Goal: Obtain resource: Download file/media

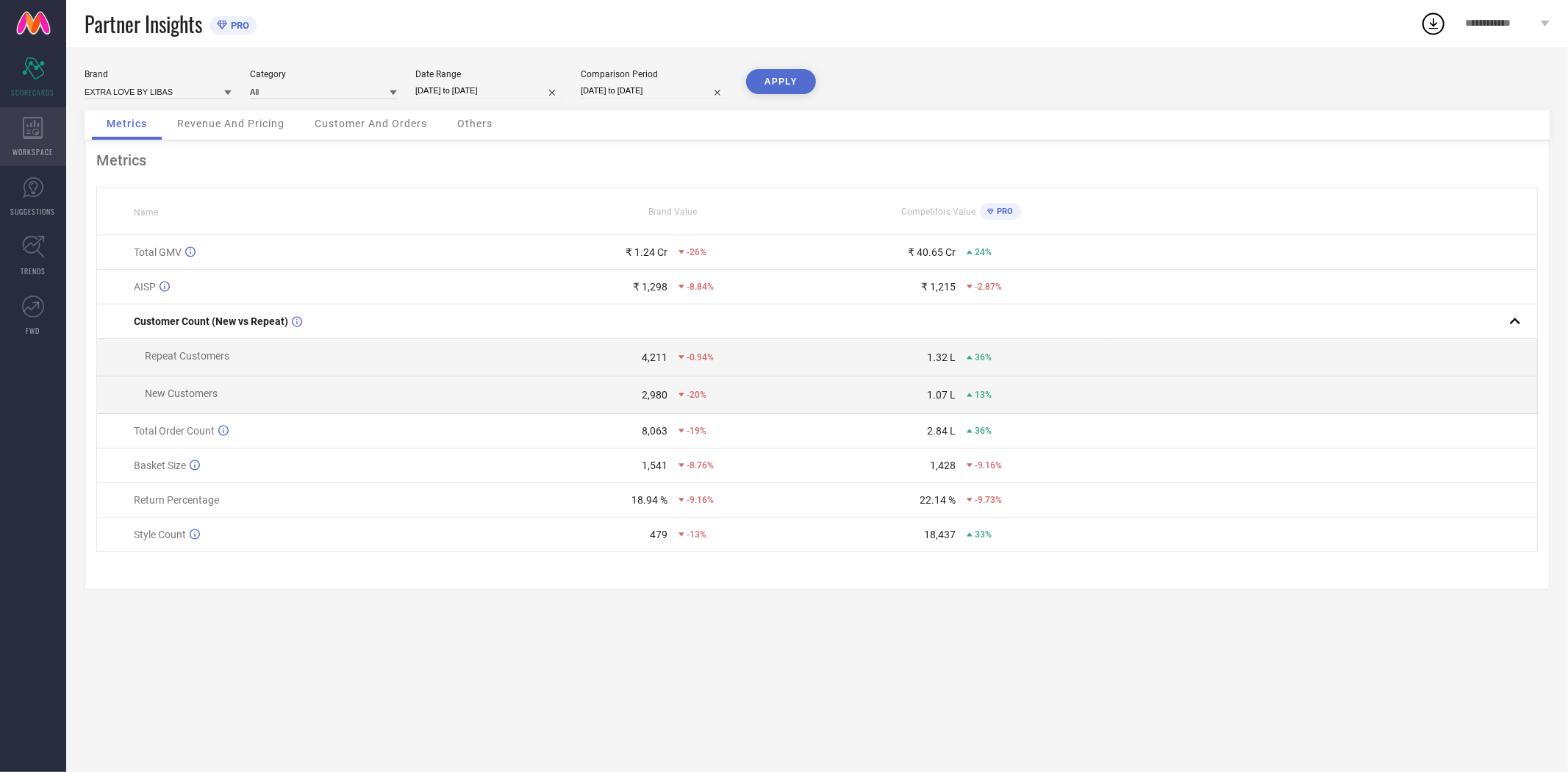
click at [40, 132] on icon at bounding box center [33, 129] width 20 height 22
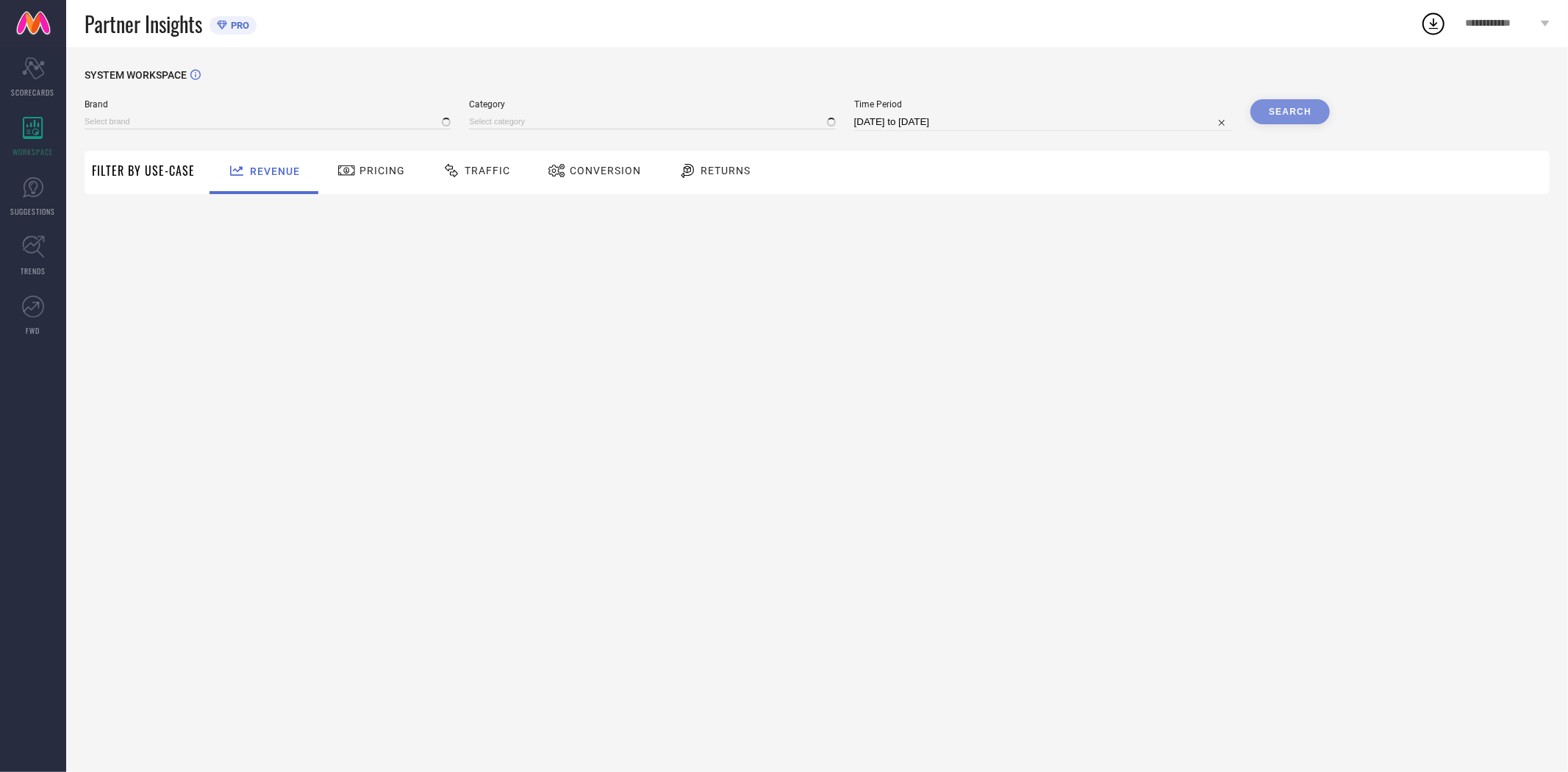
type input "EXTRA LOVE BY LIBAS"
type input "All"
click at [596, 173] on span "Conversion" at bounding box center [605, 170] width 72 height 12
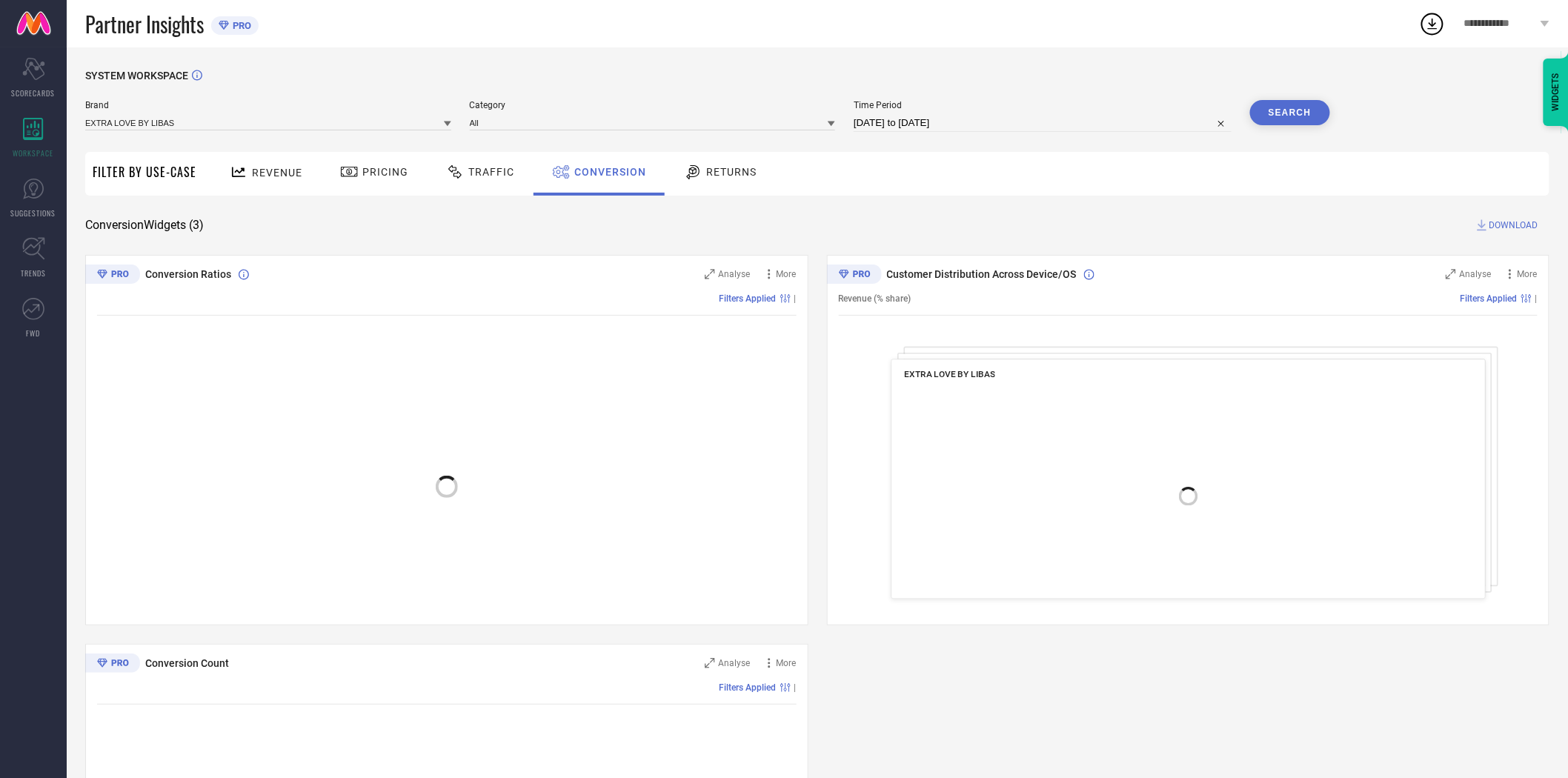
click at [449, 125] on icon at bounding box center [448, 124] width 8 height 8
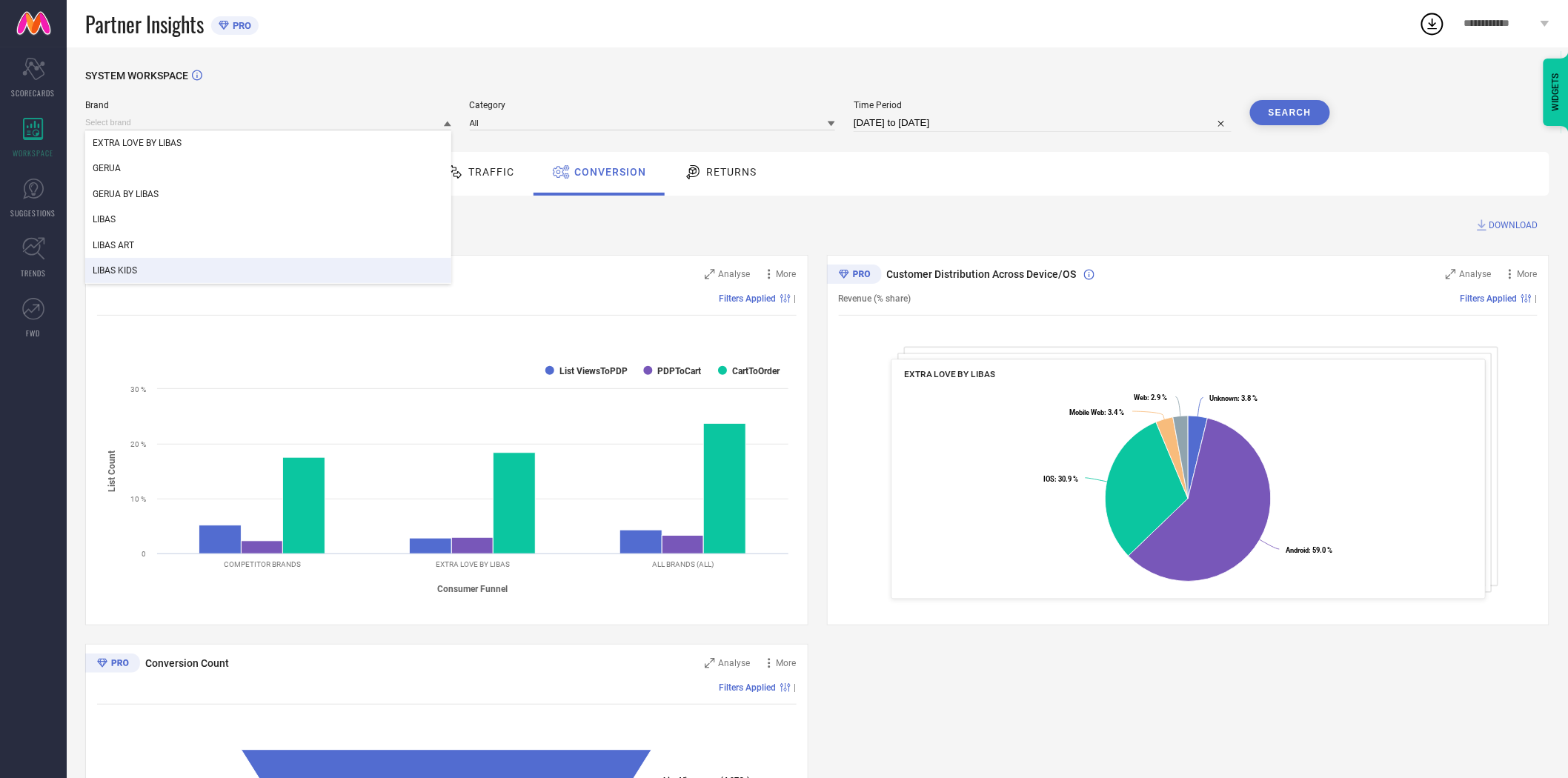
click at [255, 270] on div "LIBAS KIDS" at bounding box center [268, 270] width 366 height 25
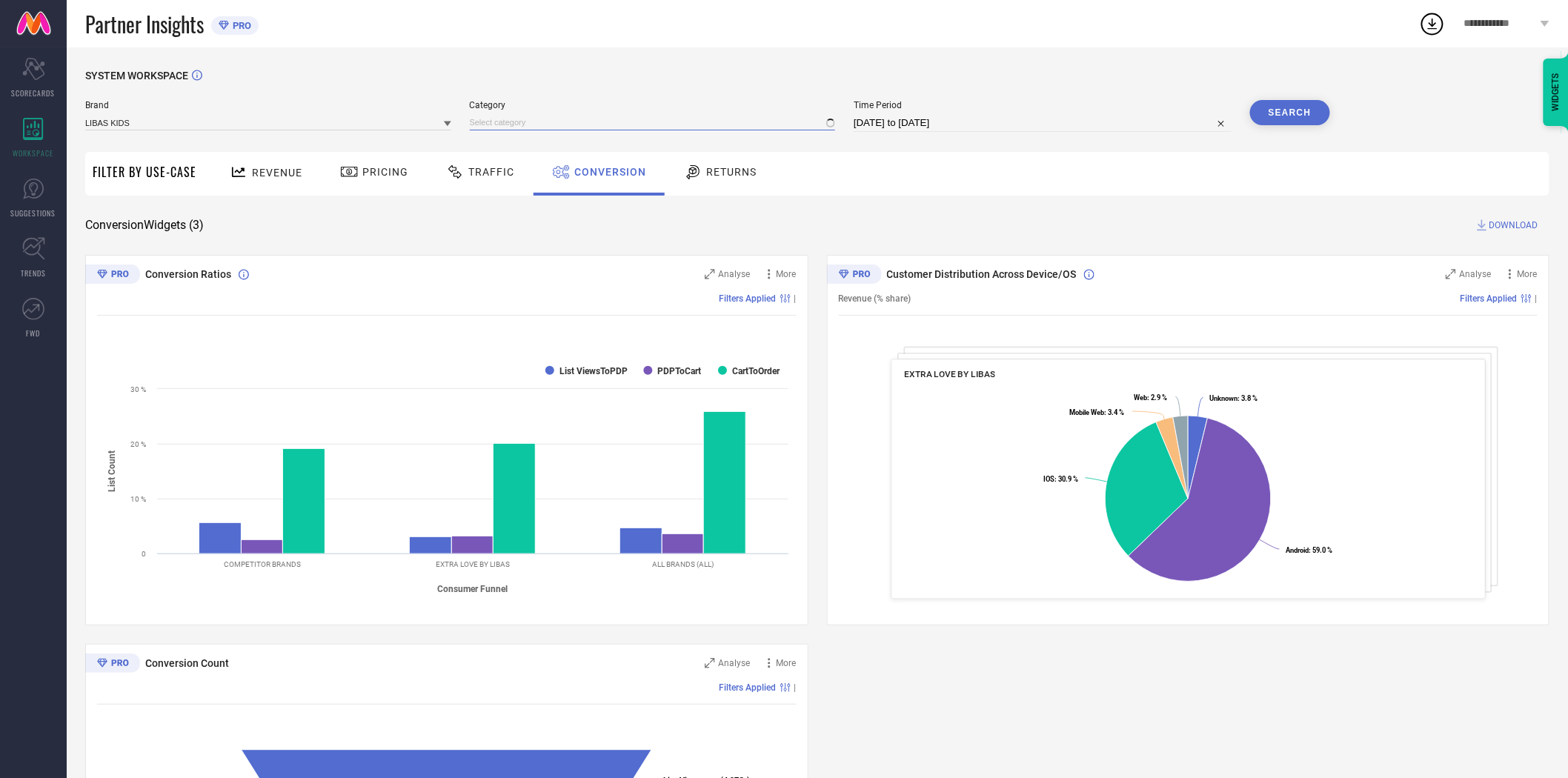
click at [558, 122] on input at bounding box center [653, 122] width 366 height 16
click at [512, 148] on div "All" at bounding box center [653, 143] width 366 height 25
select select "6"
select select "2025"
select select "7"
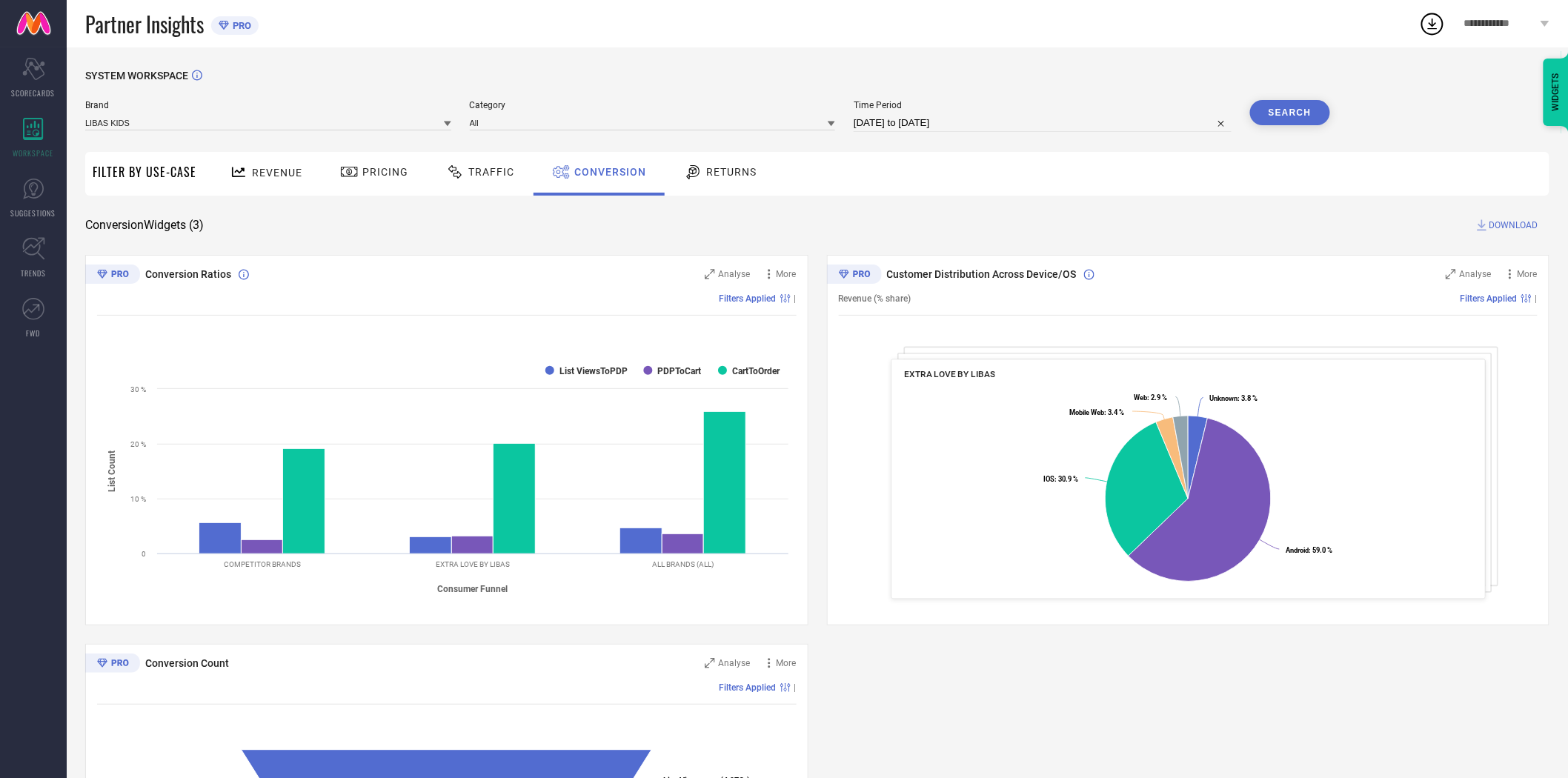
select select "2025"
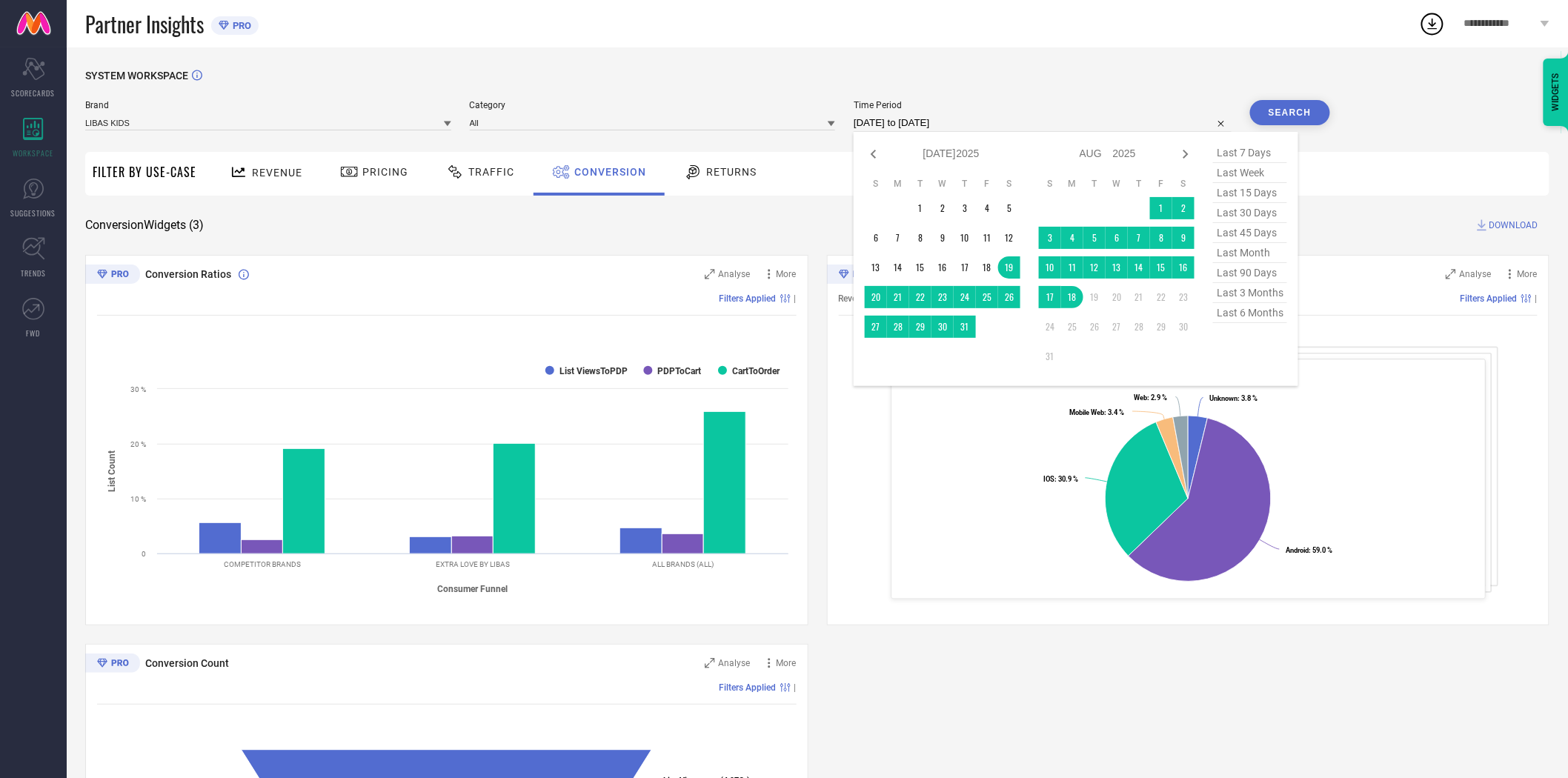
click at [891, 125] on input "[DATE] to [DATE]" at bounding box center [1043, 123] width 378 height 18
click at [1160, 269] on td "15" at bounding box center [1161, 267] width 23 height 23
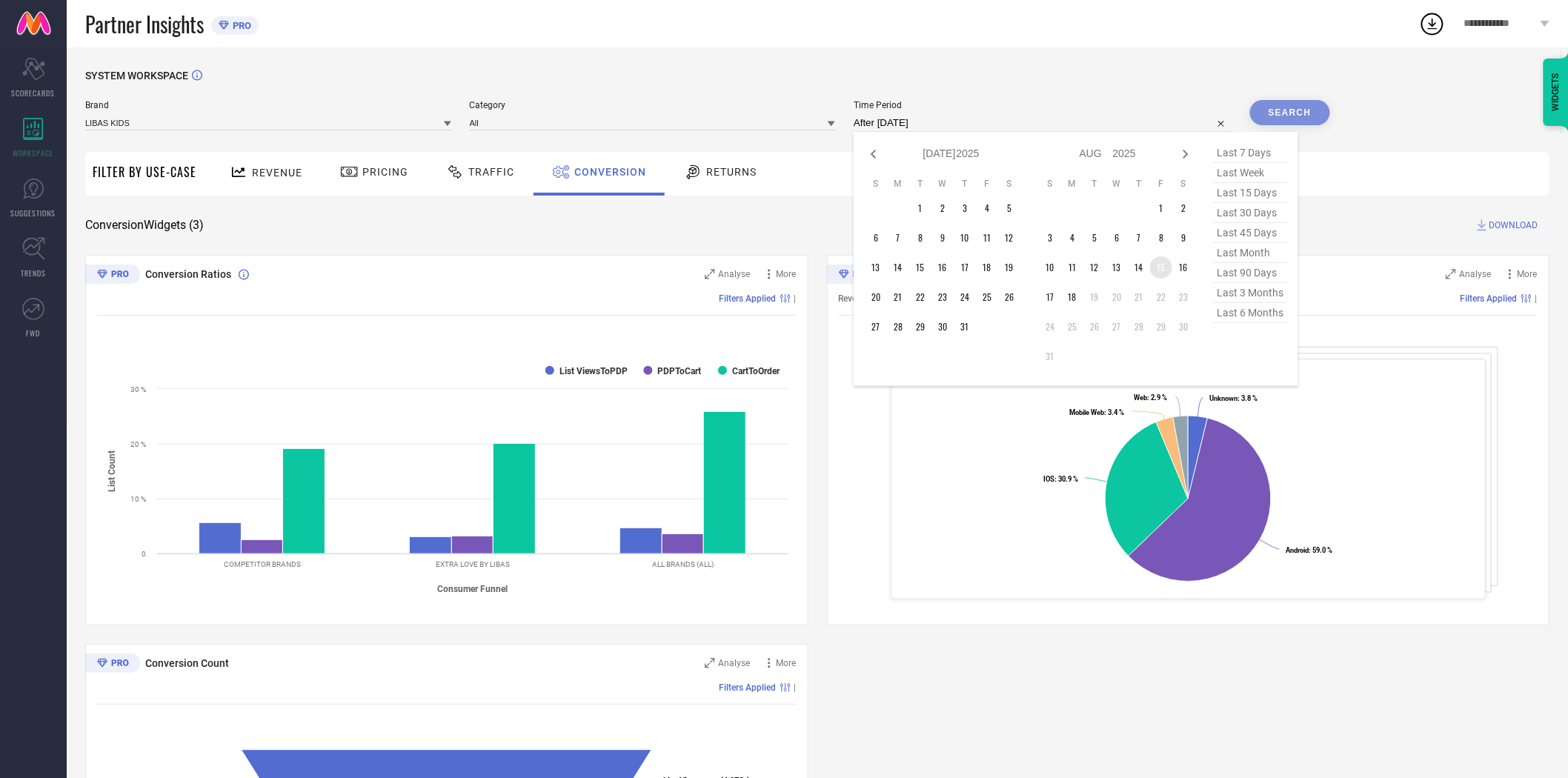
type input "[DATE] to [DATE]"
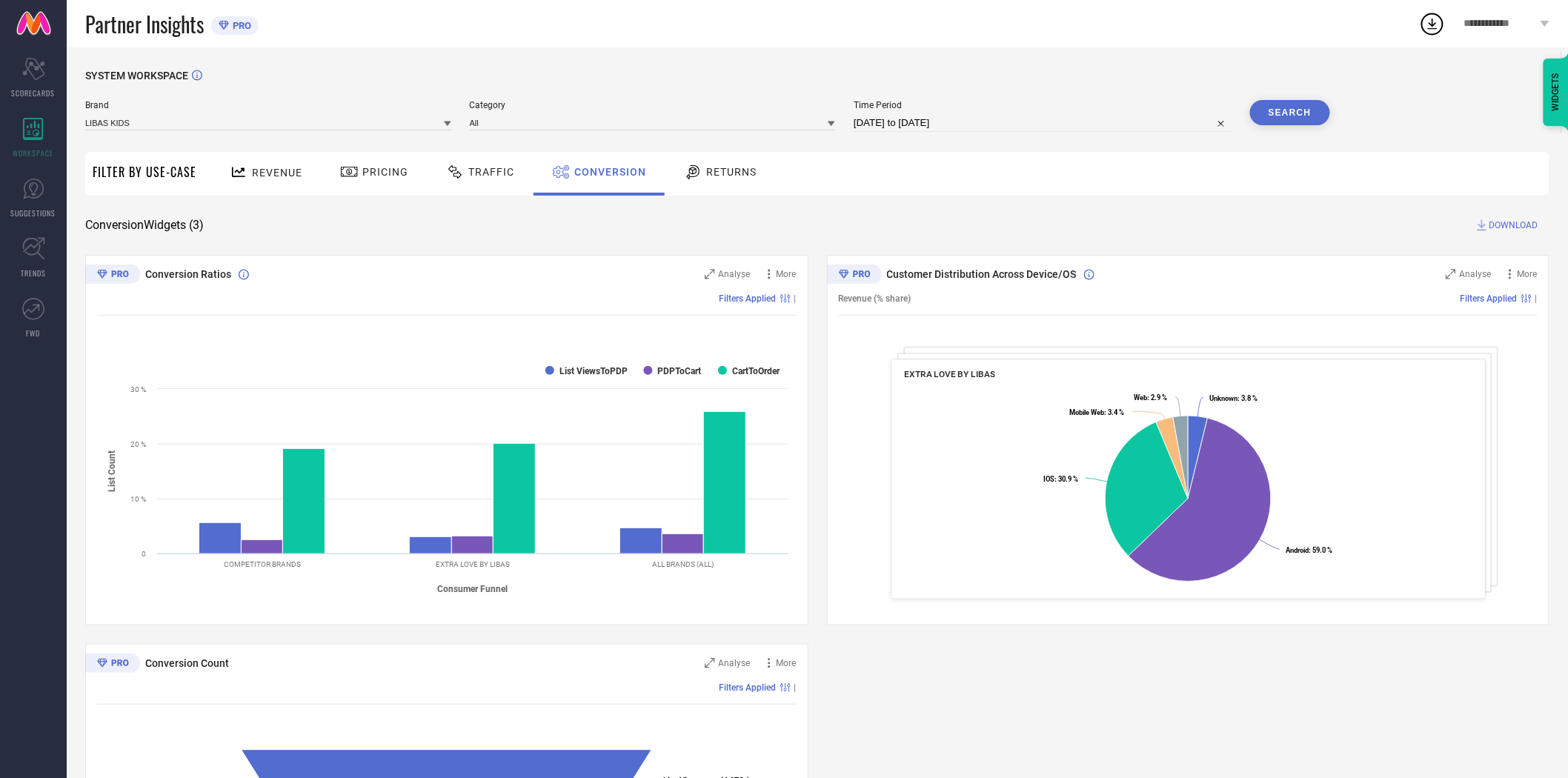
click at [1298, 113] on button "Search" at bounding box center [1289, 113] width 80 height 25
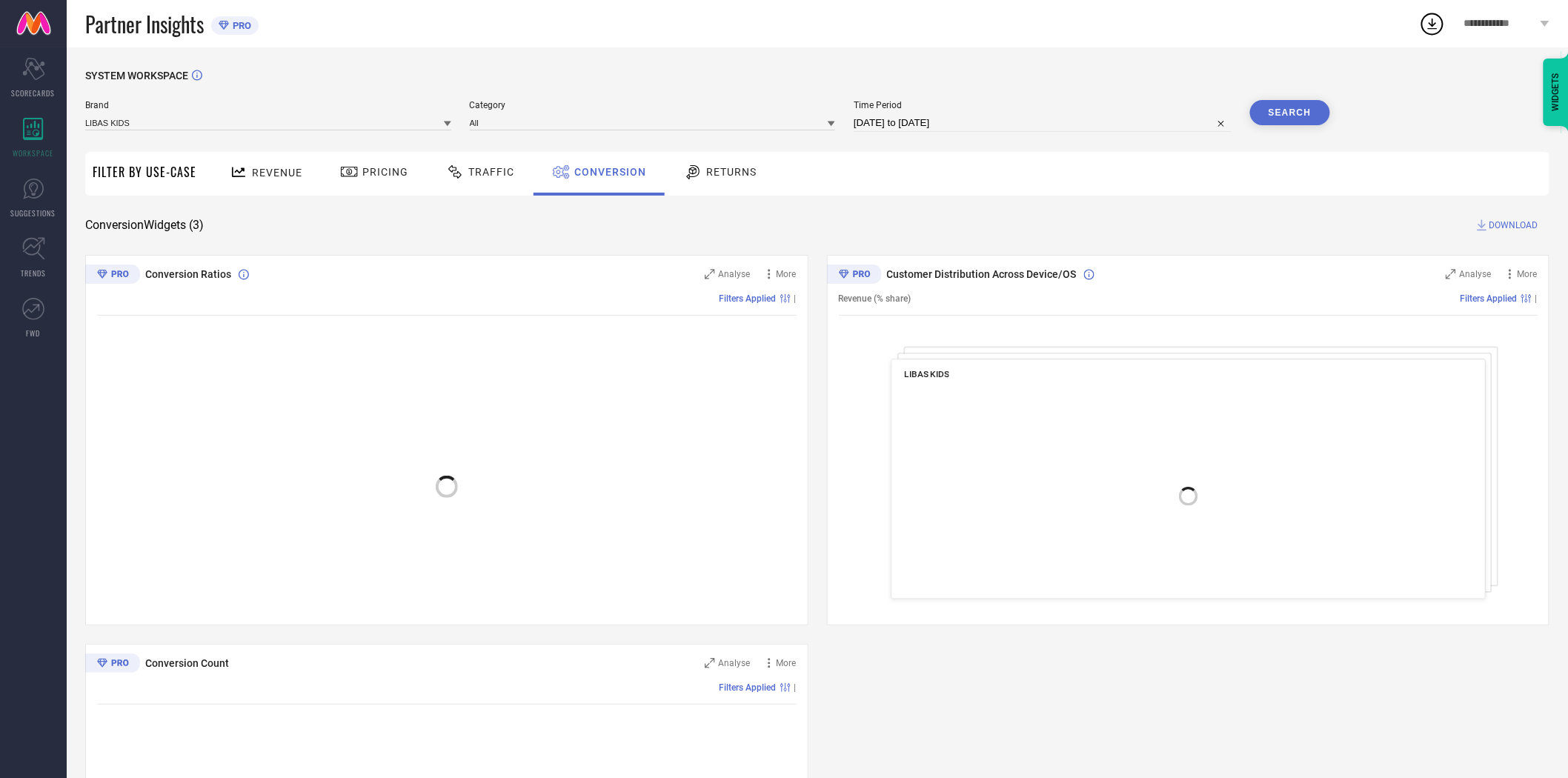
click at [1516, 221] on span "DOWNLOAD" at bounding box center [1514, 225] width 49 height 15
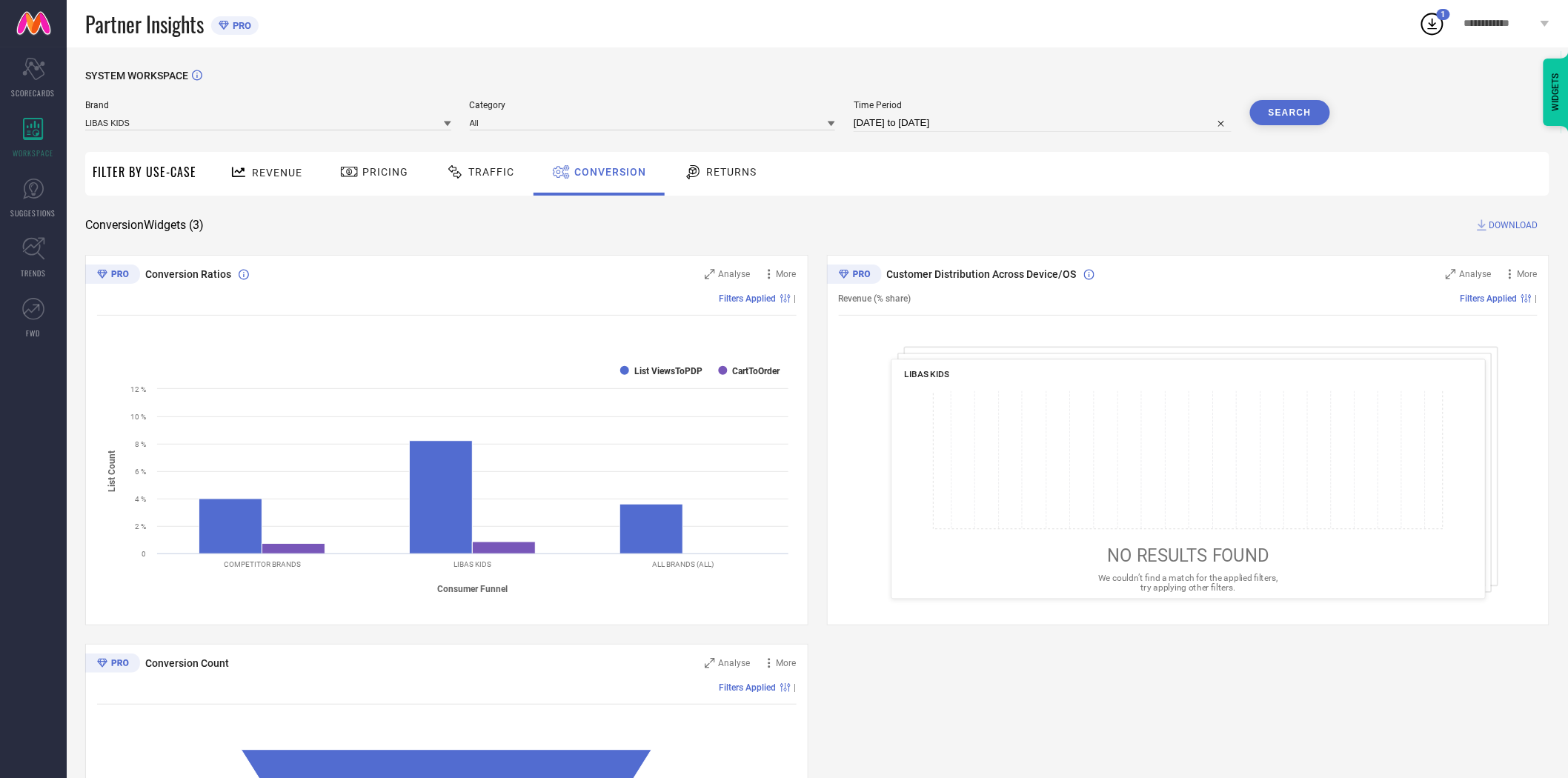
click at [1011, 129] on input "[DATE] to [DATE]" at bounding box center [1043, 123] width 378 height 18
select select "7"
select select "2025"
select select "8"
select select "2025"
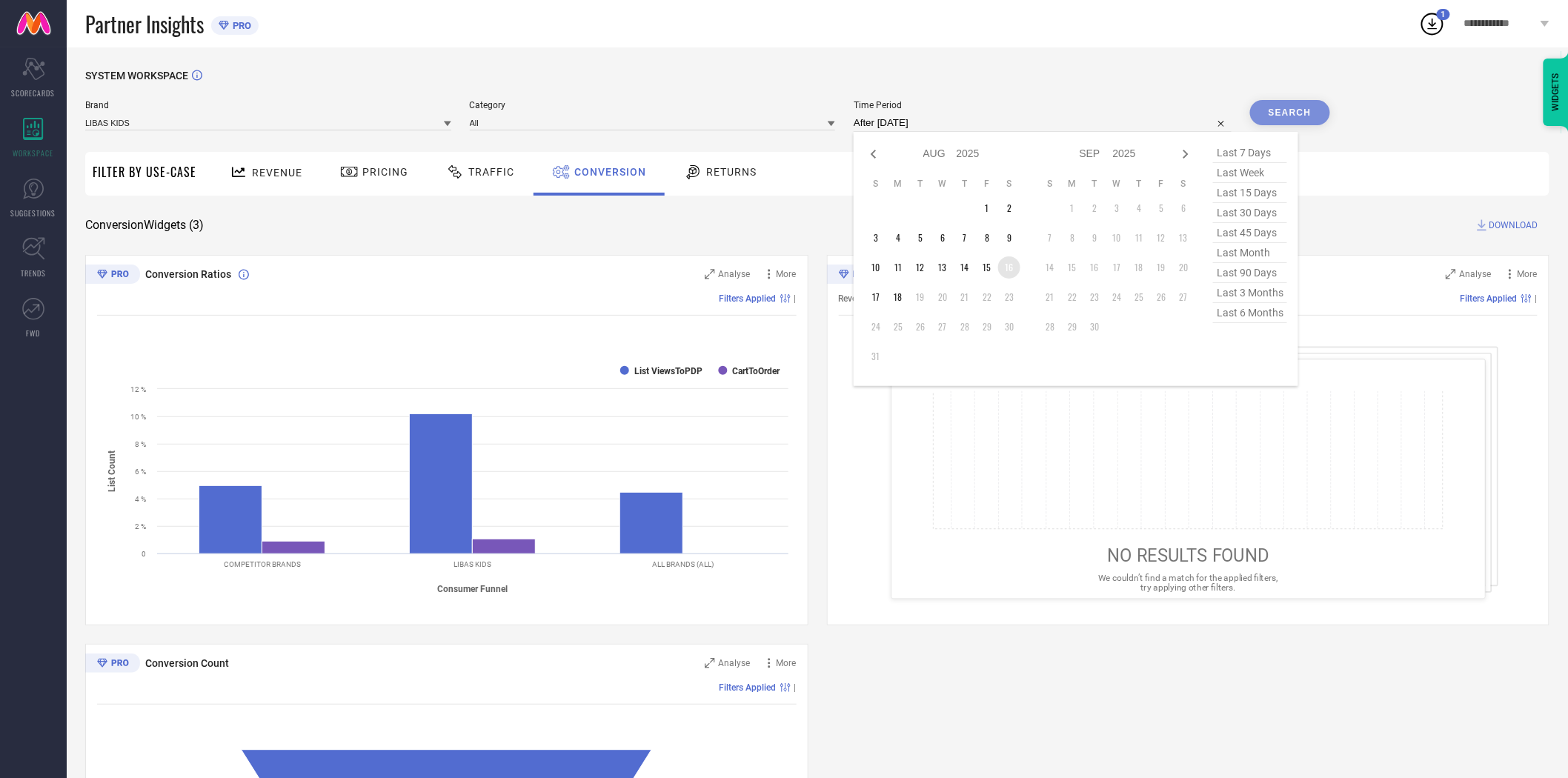
click at [1008, 267] on td "16" at bounding box center [1010, 267] width 23 height 23
type input "[DATE] to [DATE]"
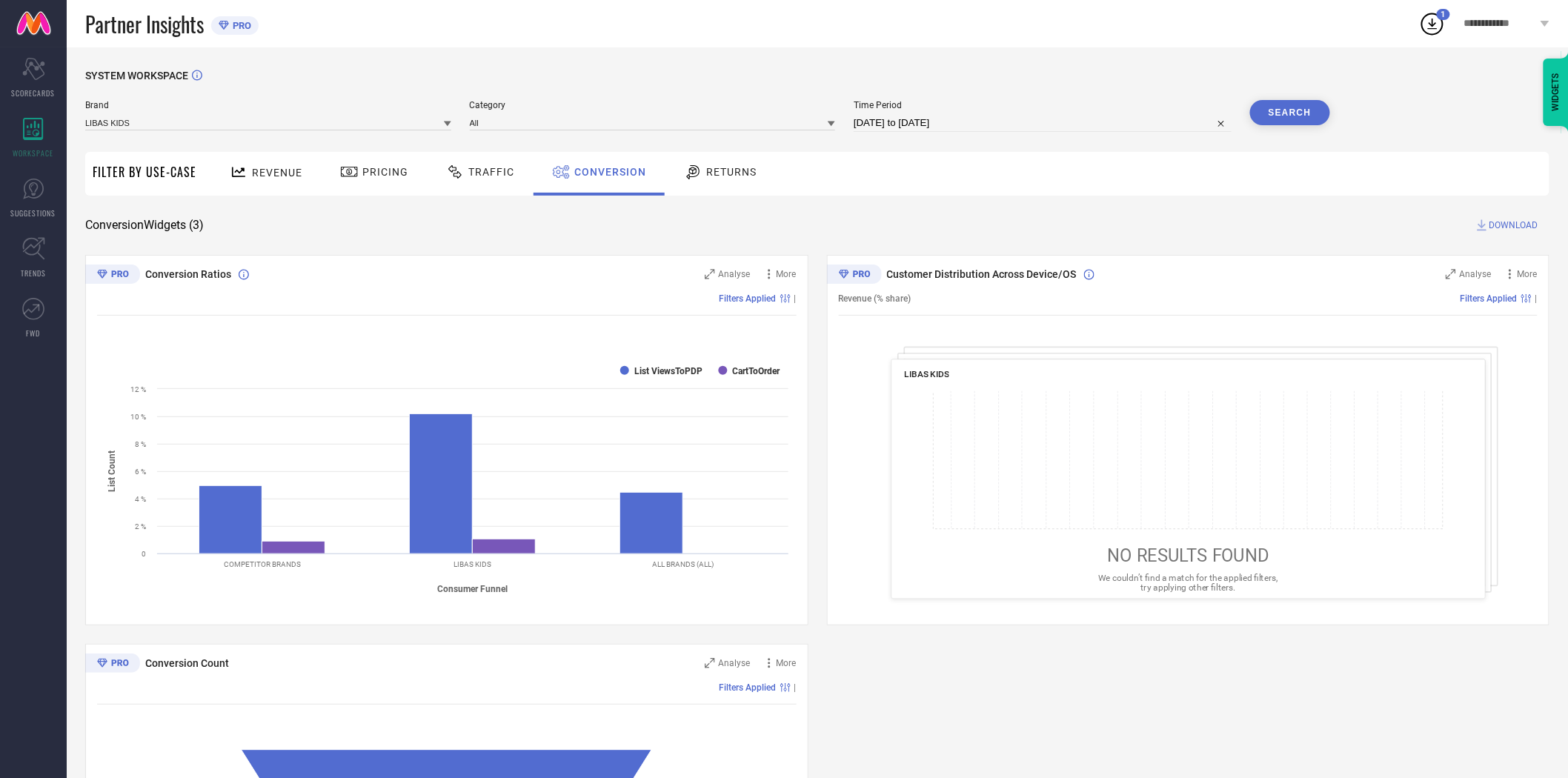
click at [1283, 108] on button "Search" at bounding box center [1289, 113] width 80 height 25
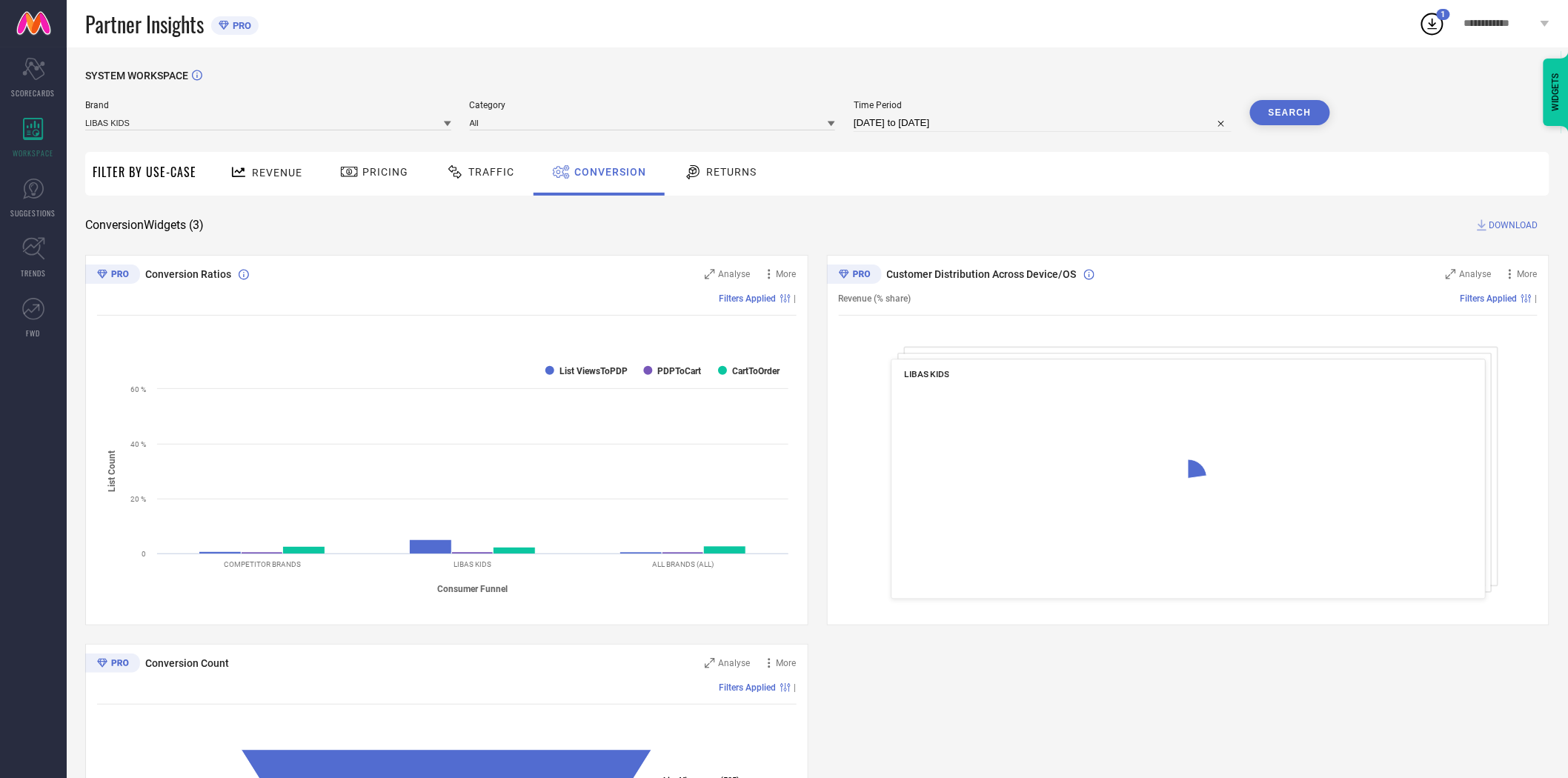
click at [1285, 115] on button "Search" at bounding box center [1289, 113] width 80 height 25
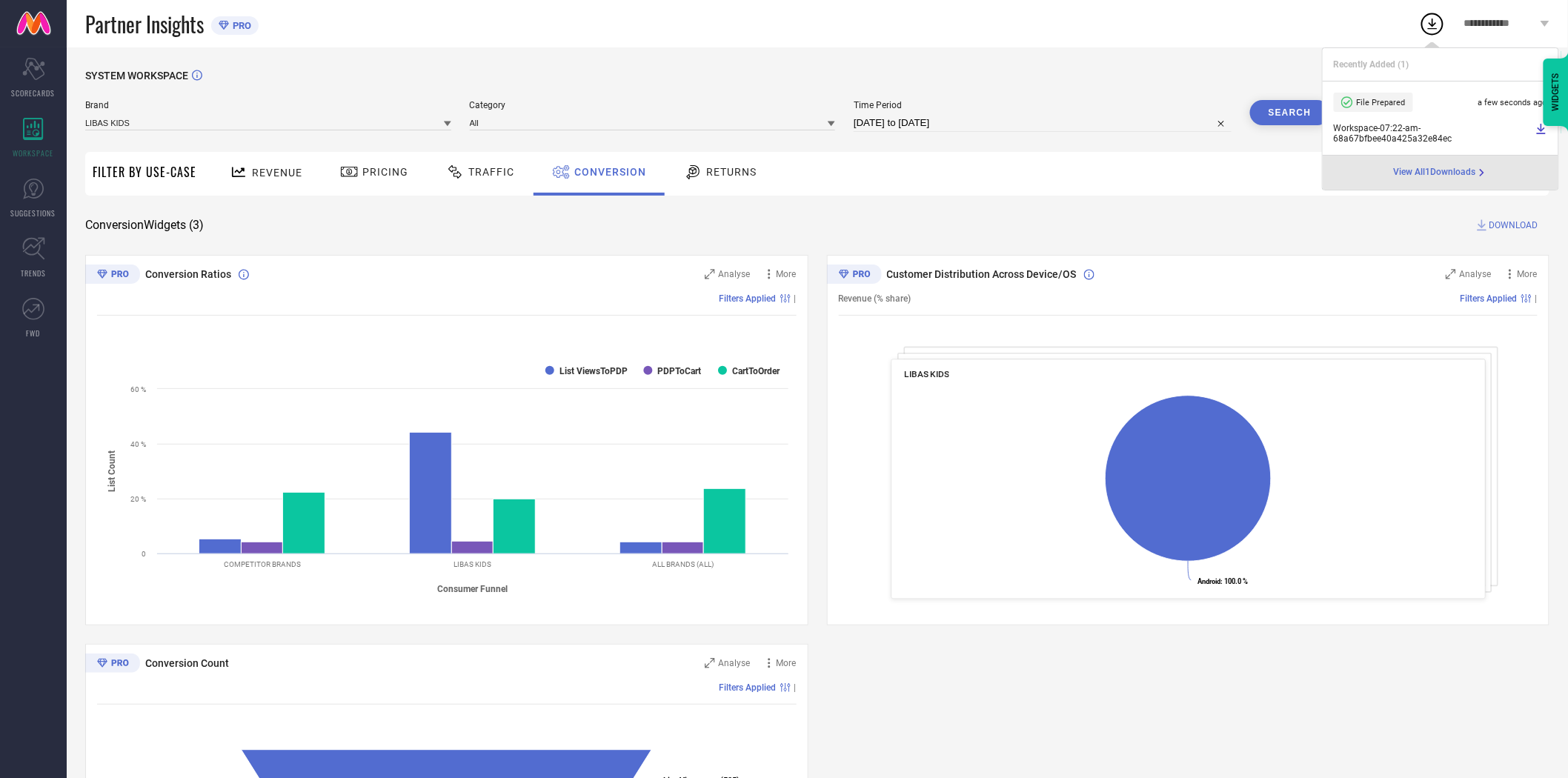
click at [1036, 175] on div "Revenue Pricing Traffic Conversion Returns" at bounding box center [876, 174] width 1346 height 44
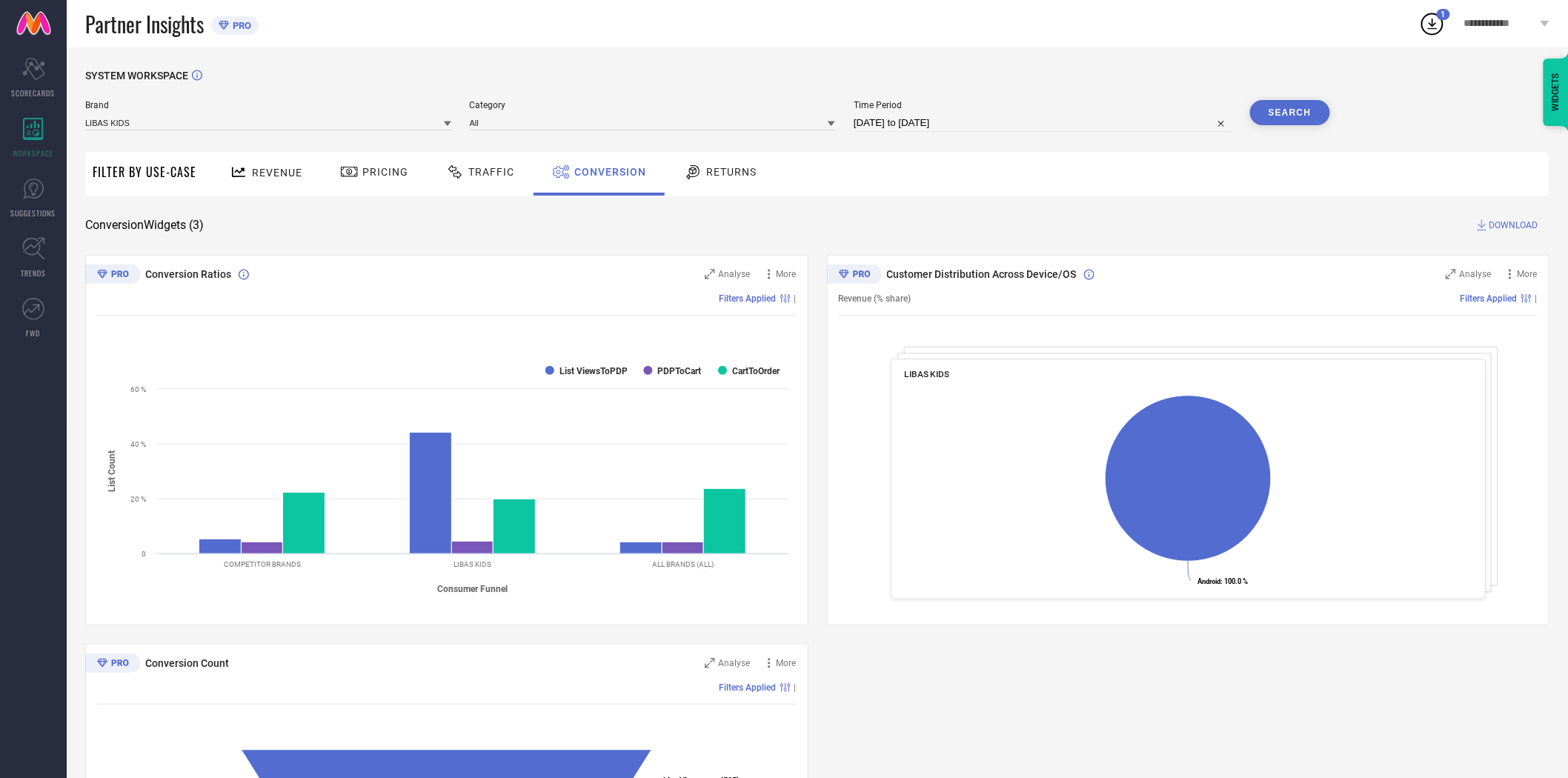
click at [1501, 224] on span "DOWNLOAD" at bounding box center [1514, 225] width 49 height 15
select select "7"
select select "2025"
select select "8"
select select "2025"
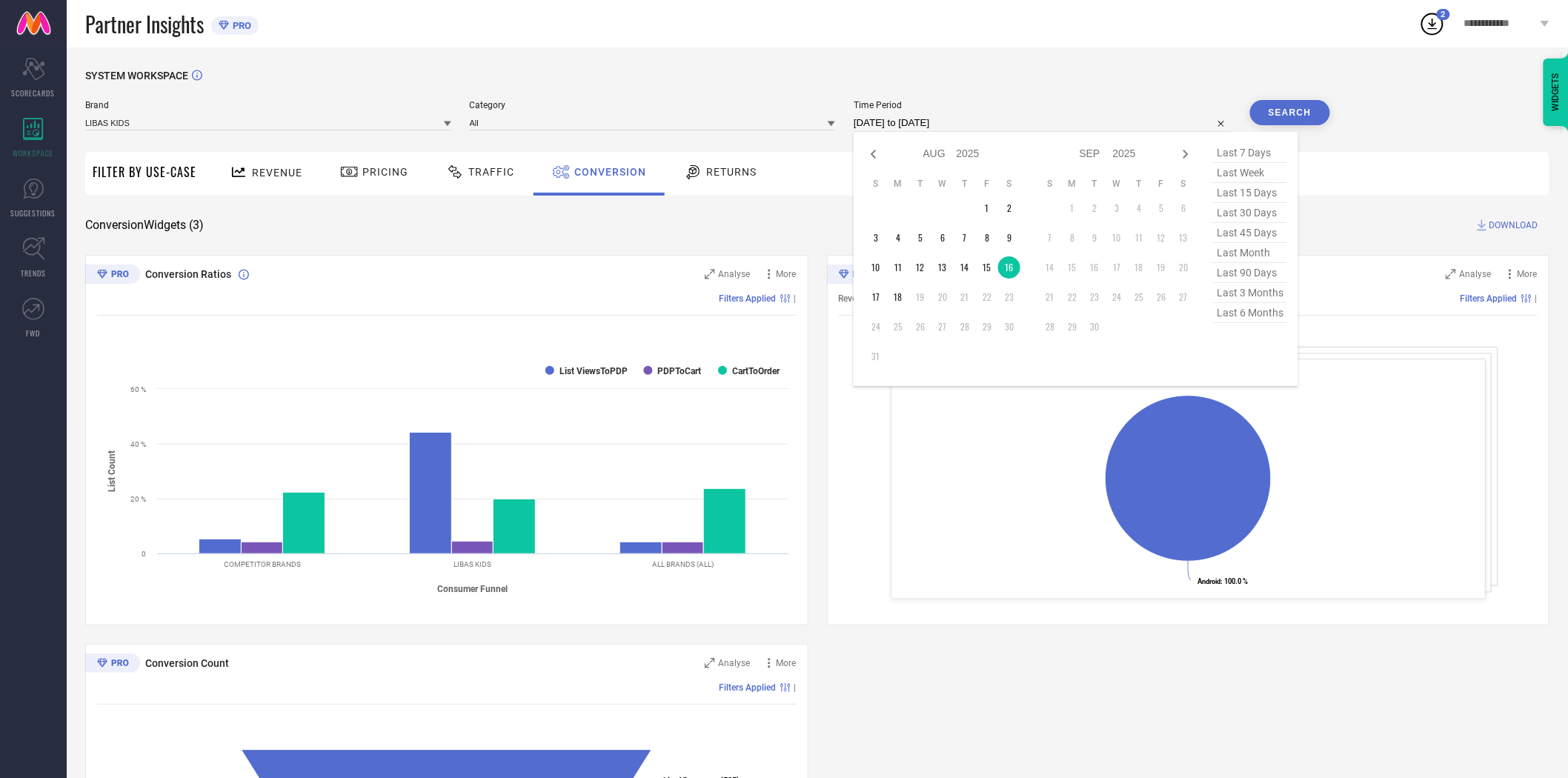
click at [991, 118] on input "[DATE] to [DATE]" at bounding box center [1043, 123] width 378 height 18
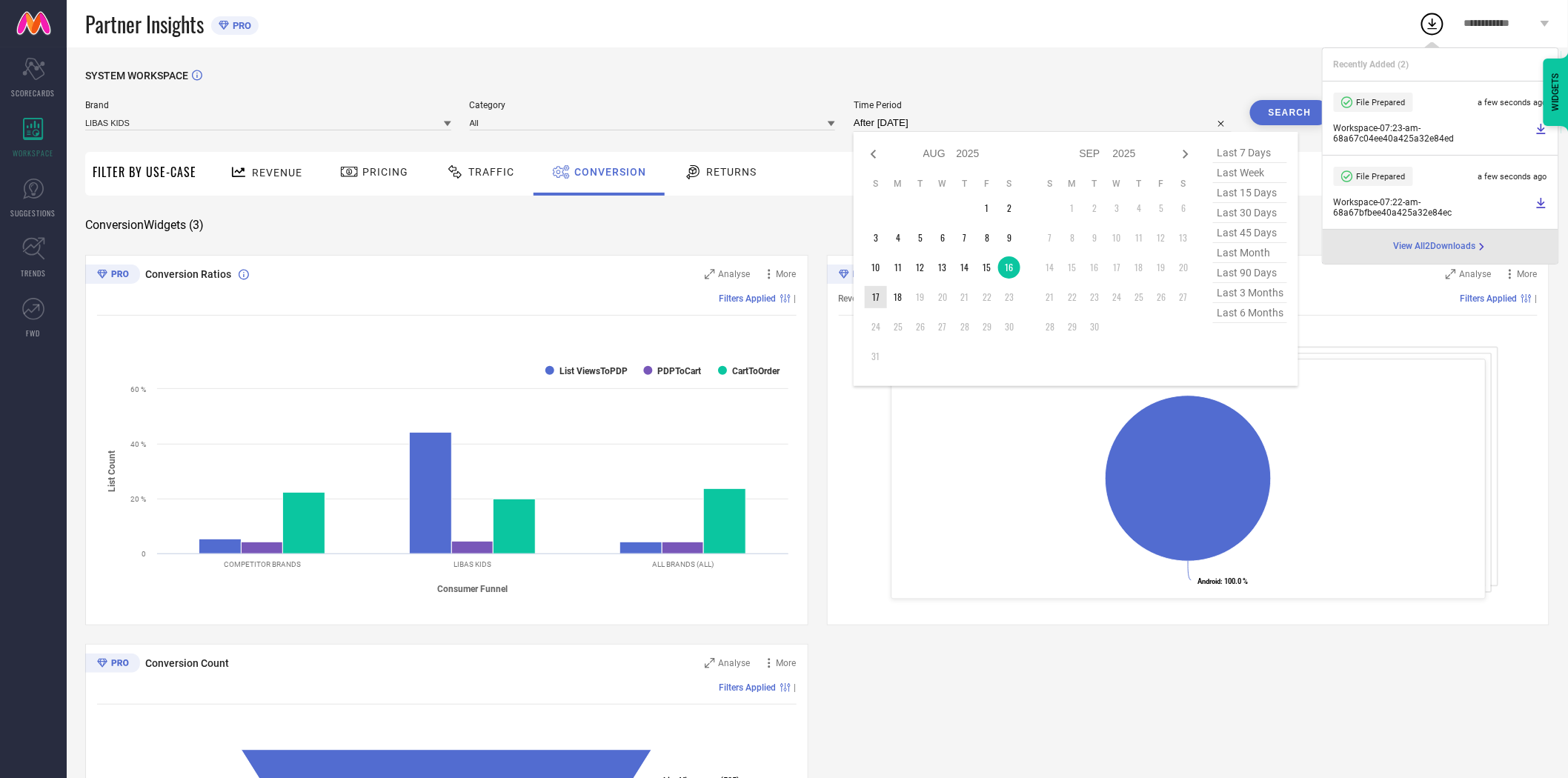
click at [878, 297] on td "17" at bounding box center [875, 297] width 23 height 23
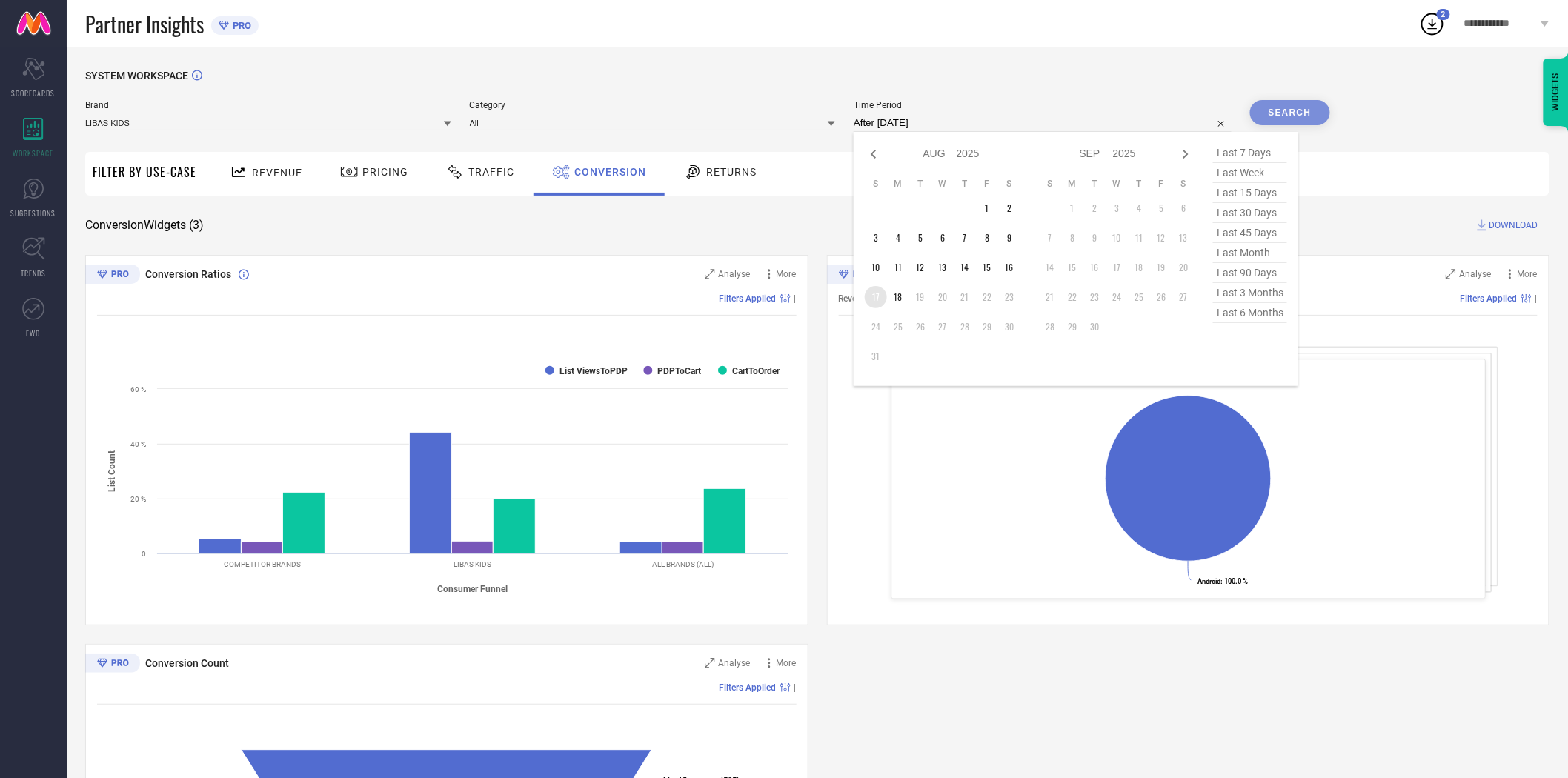
type input "[DATE] to [DATE]"
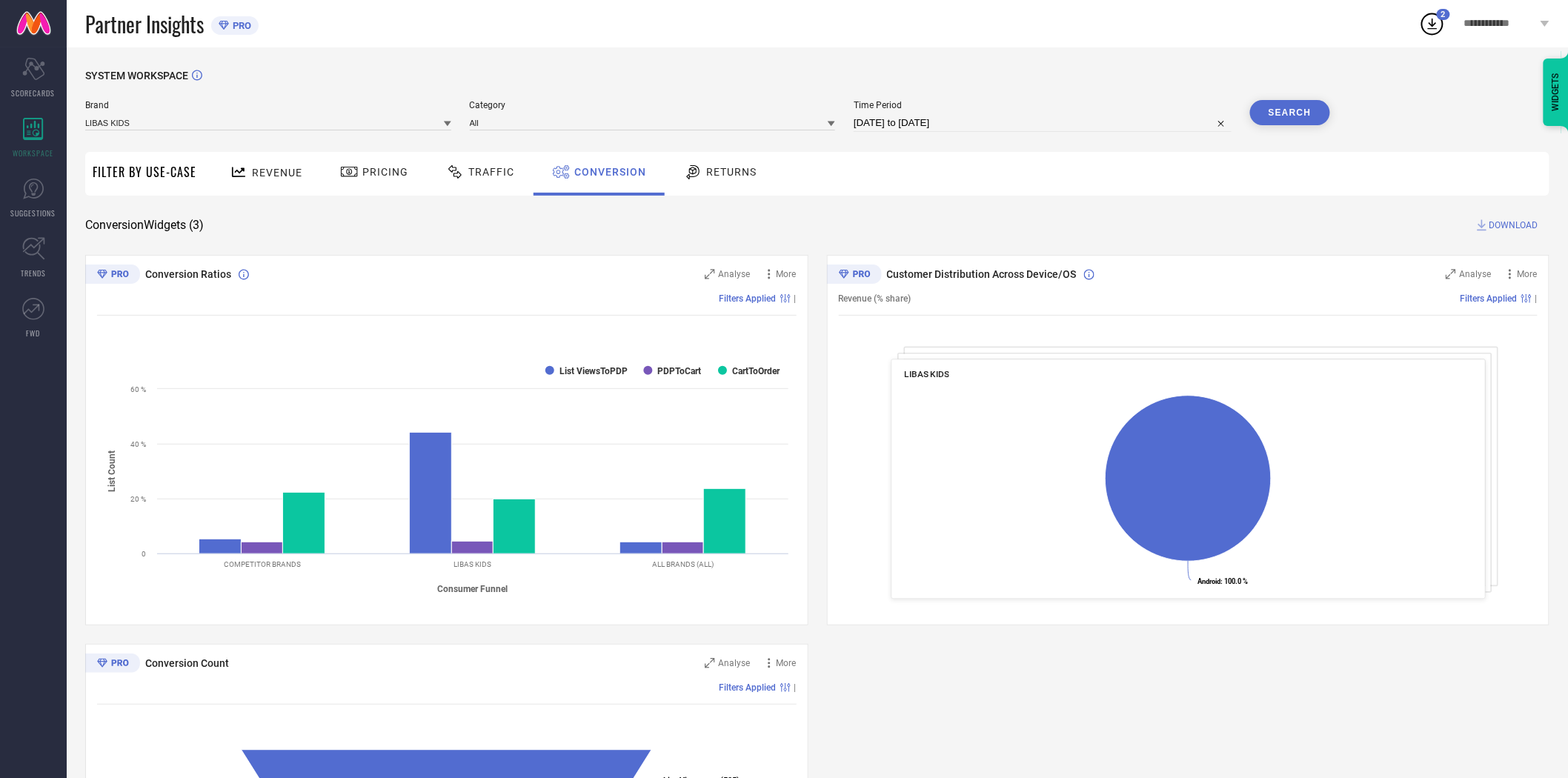
click at [1282, 104] on button "Search" at bounding box center [1289, 113] width 80 height 25
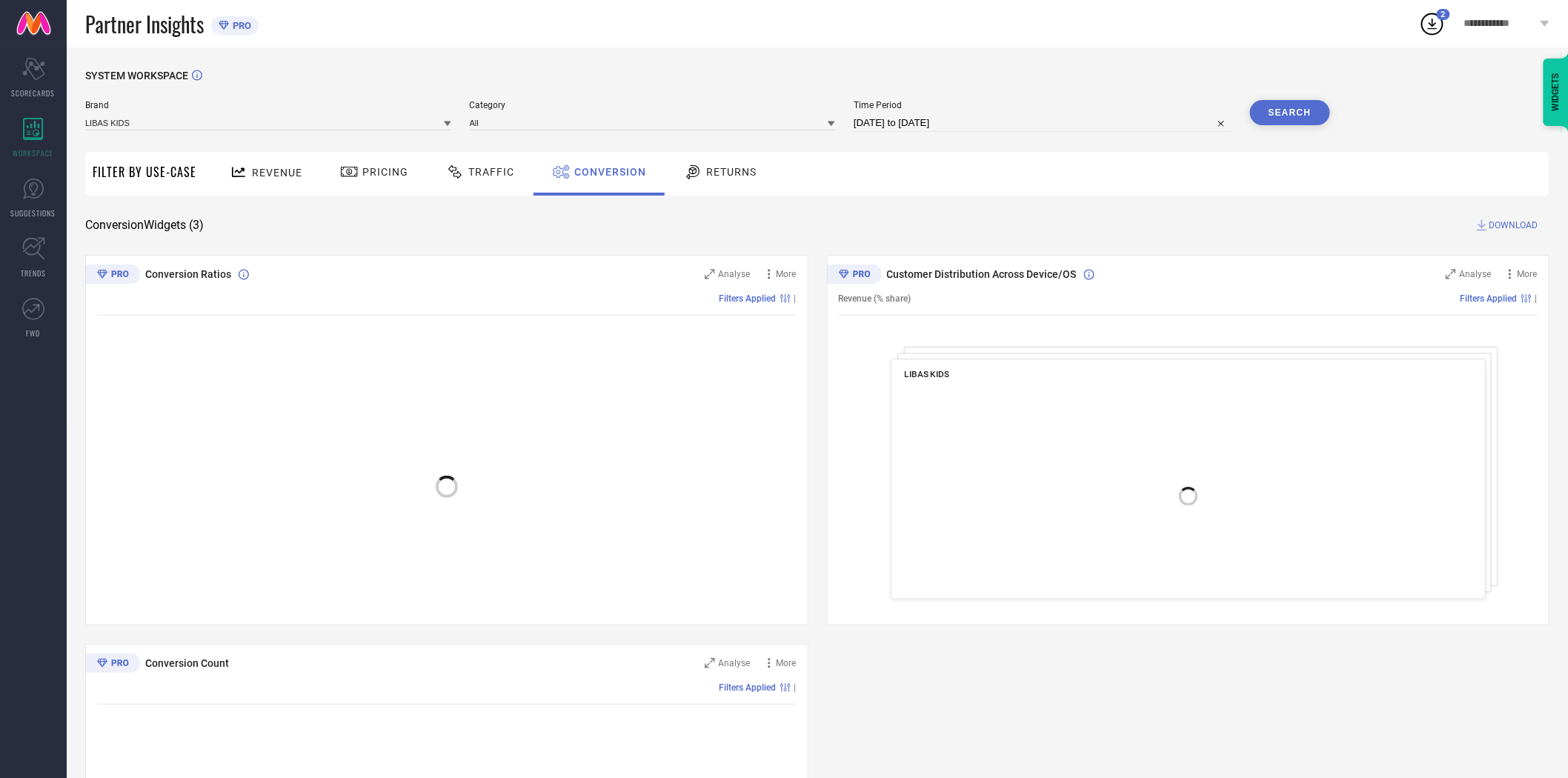
click at [1142, 206] on div "SYSTEM WORKSPACE Brand LIBAS KIDS Category All Time Period [DATE] to [DATE] Sea…" at bounding box center [817, 542] width 1464 height 945
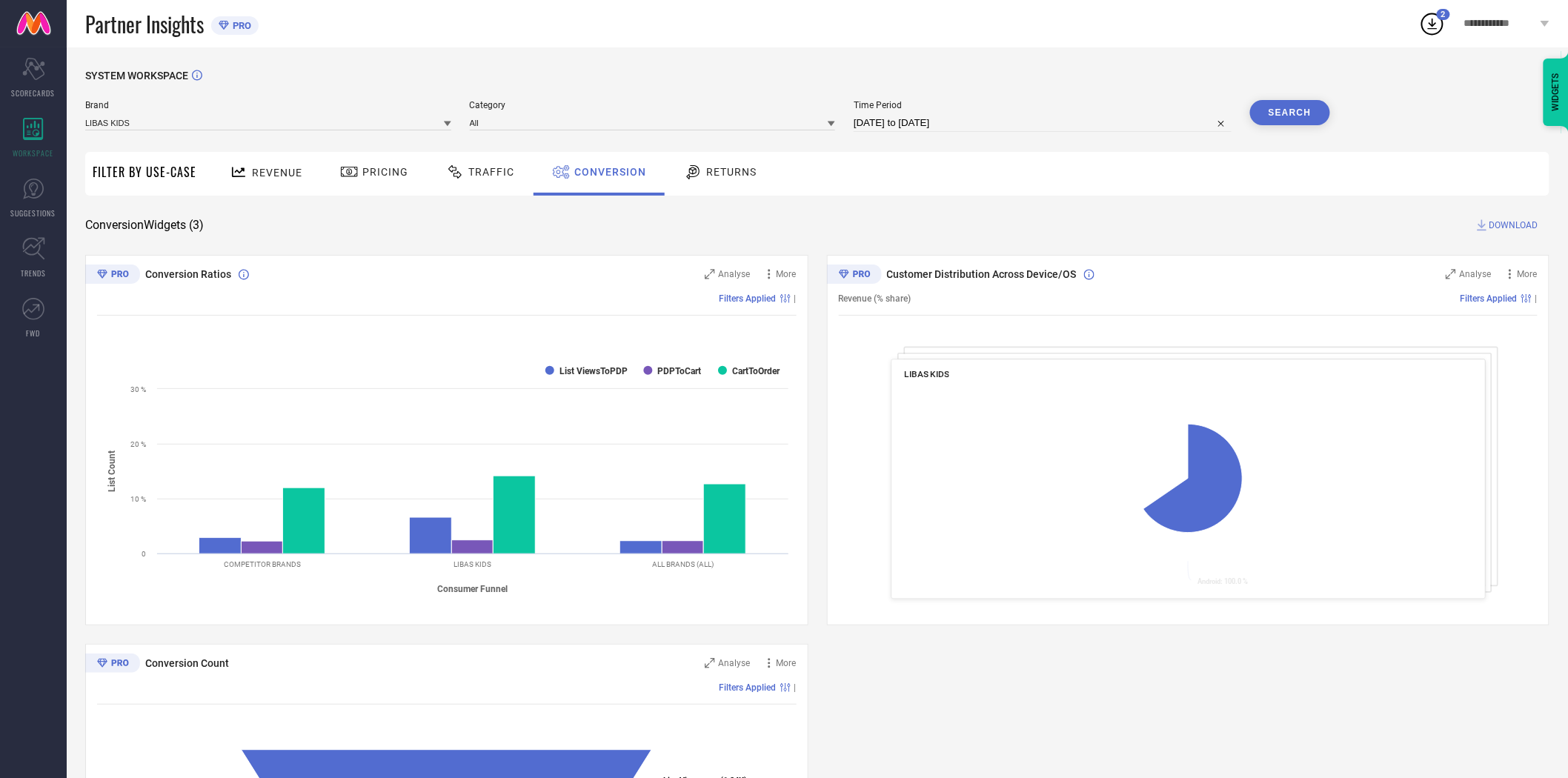
click at [1521, 221] on span "DOWNLOAD" at bounding box center [1514, 225] width 49 height 15
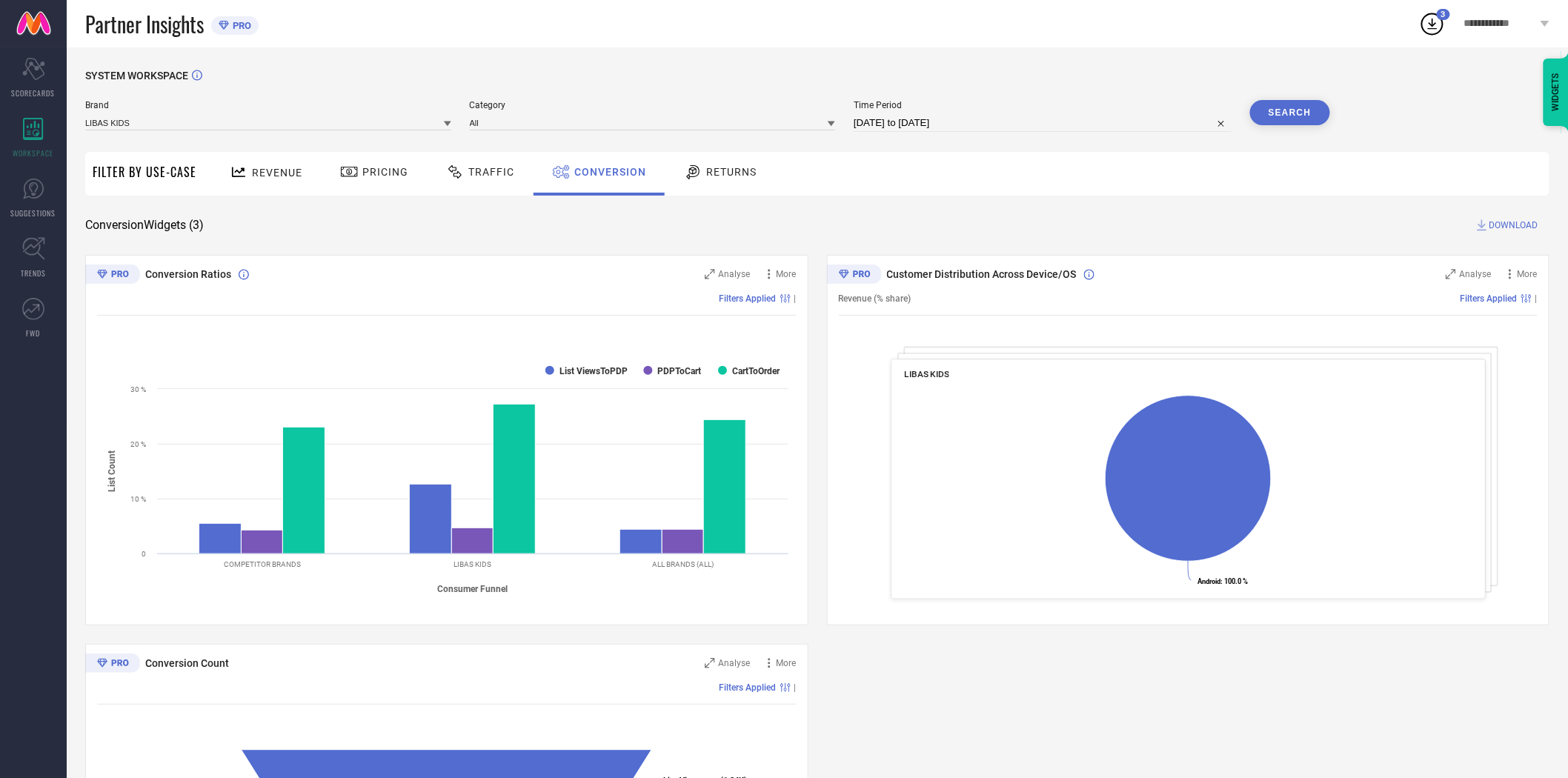
click at [1027, 128] on input "[DATE] to [DATE]" at bounding box center [1043, 123] width 378 height 18
select select "7"
select select "2025"
select select "8"
select select "2025"
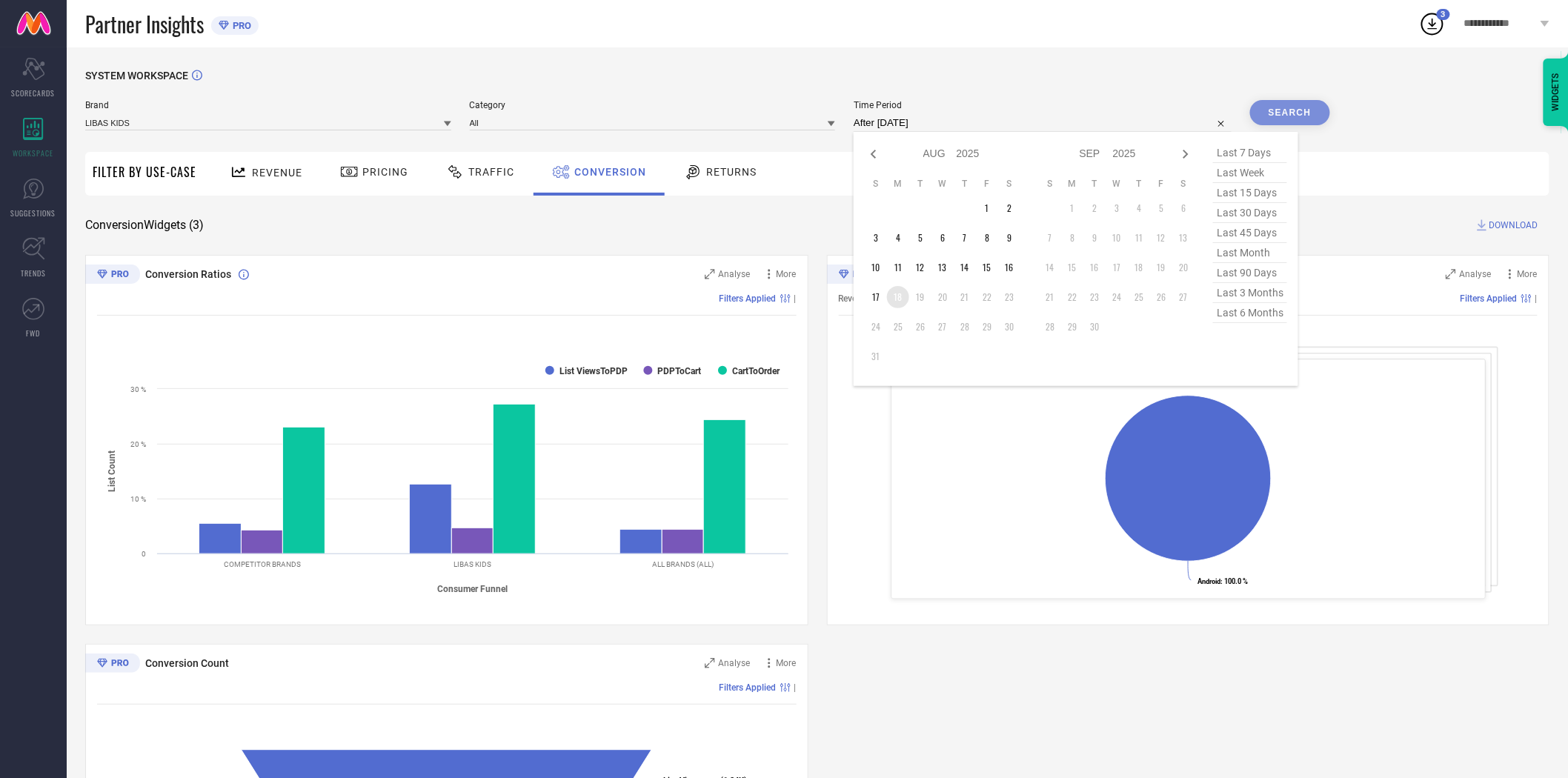
click at [903, 299] on td "18" at bounding box center [898, 297] width 23 height 23
type input "[DATE] to [DATE]"
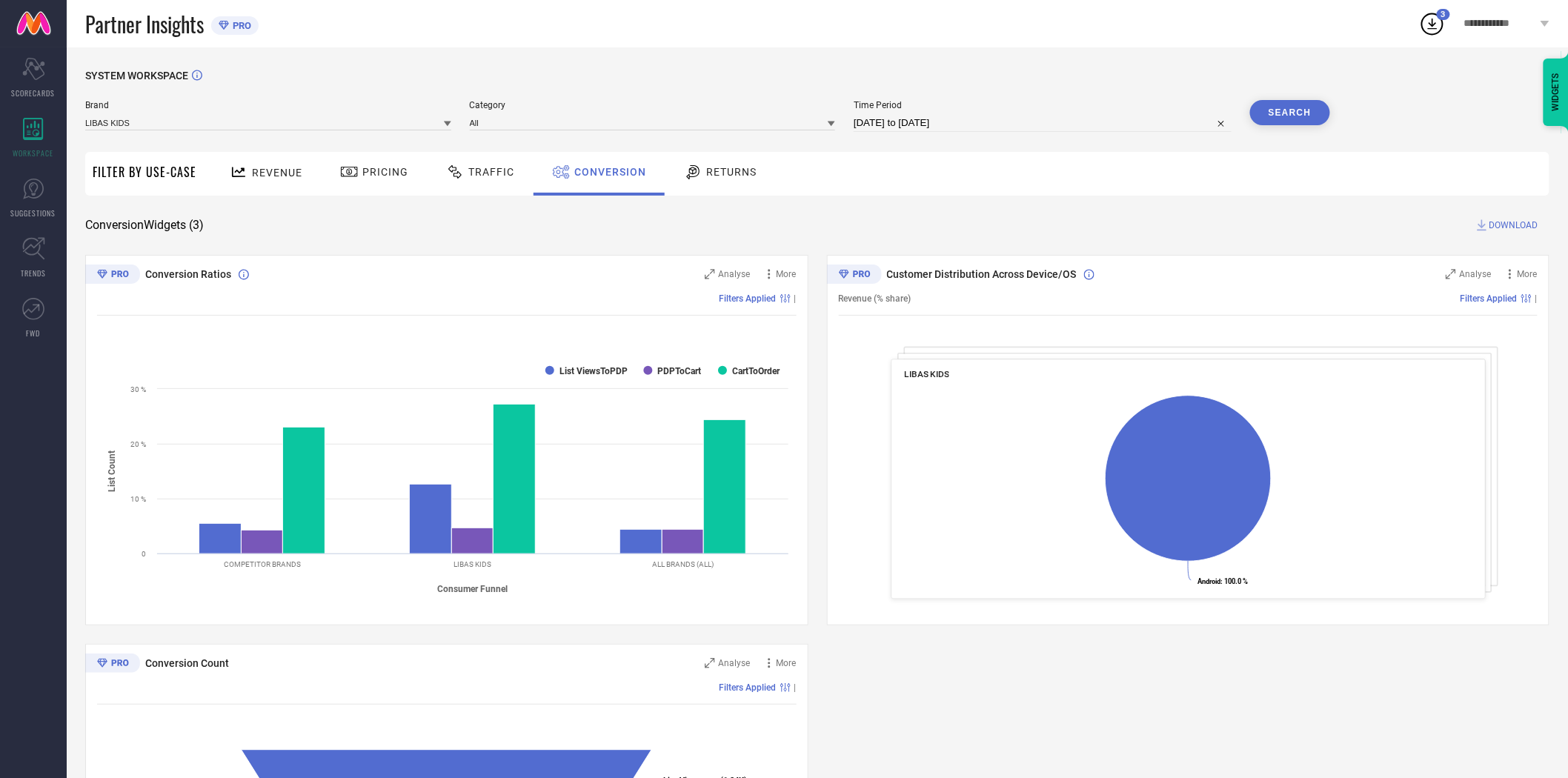
click at [1271, 115] on button "Search" at bounding box center [1289, 113] width 80 height 25
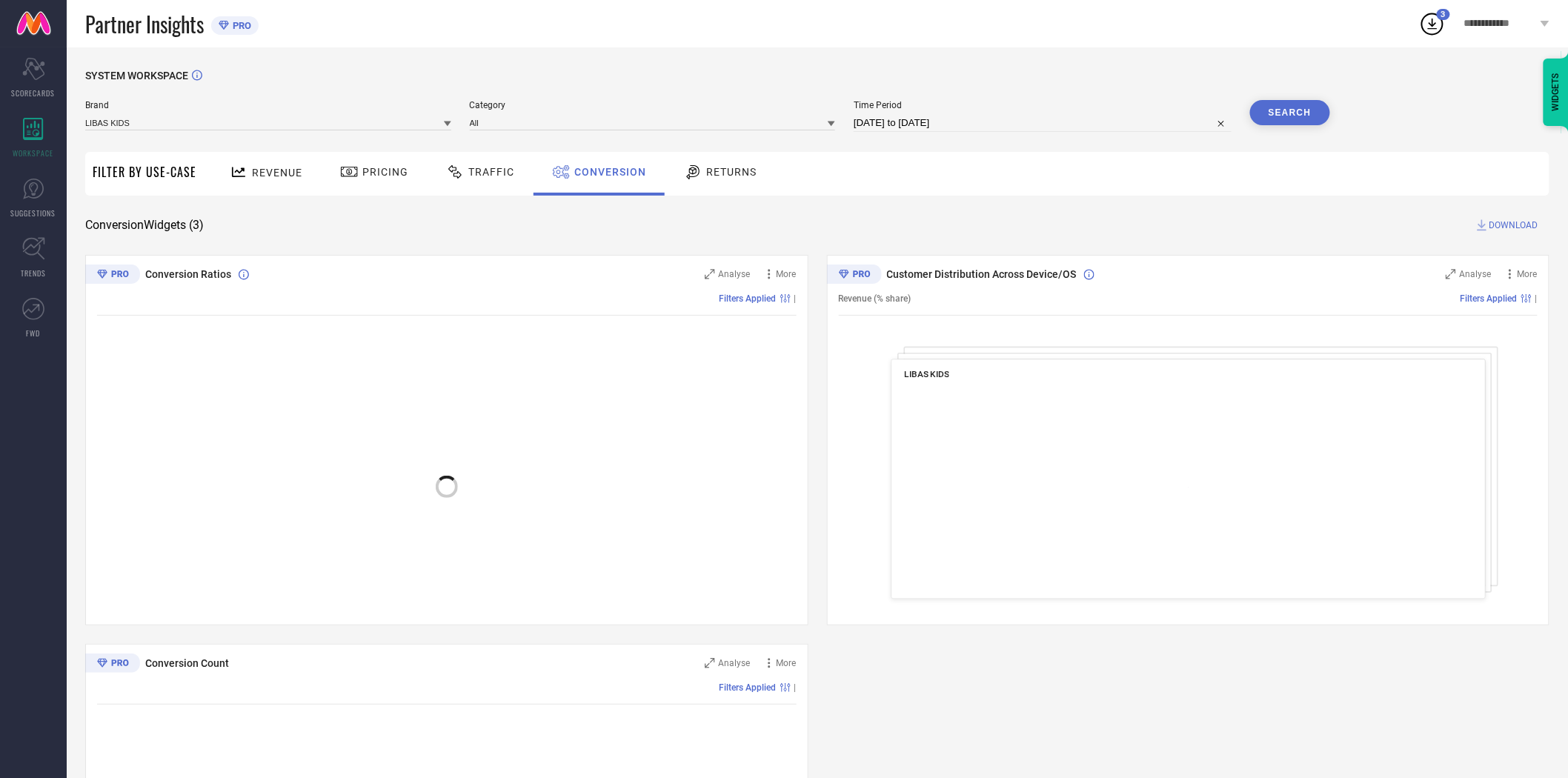
click at [1499, 224] on span "DOWNLOAD" at bounding box center [1514, 225] width 49 height 15
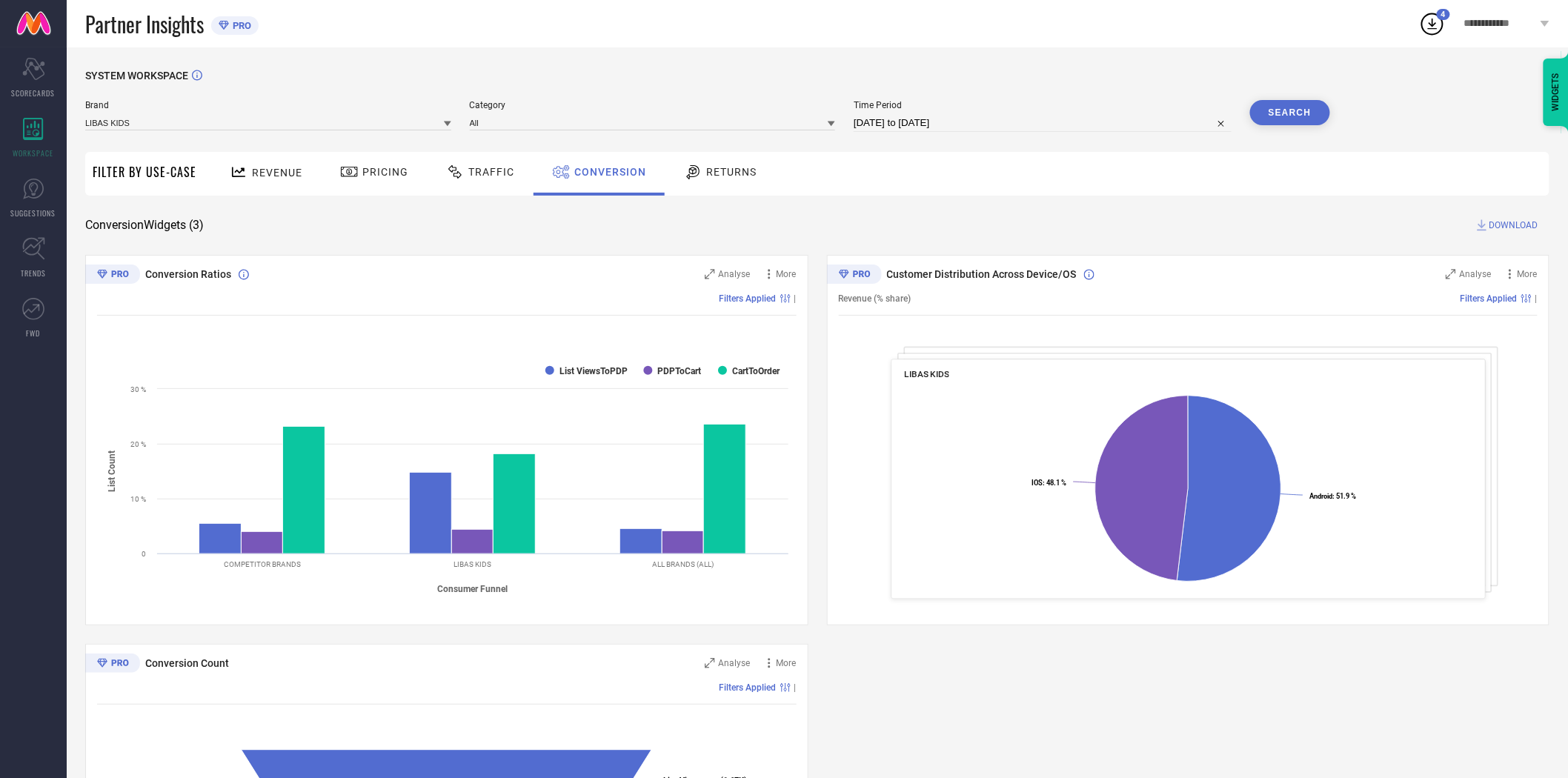
click at [446, 126] on icon at bounding box center [448, 124] width 8 height 8
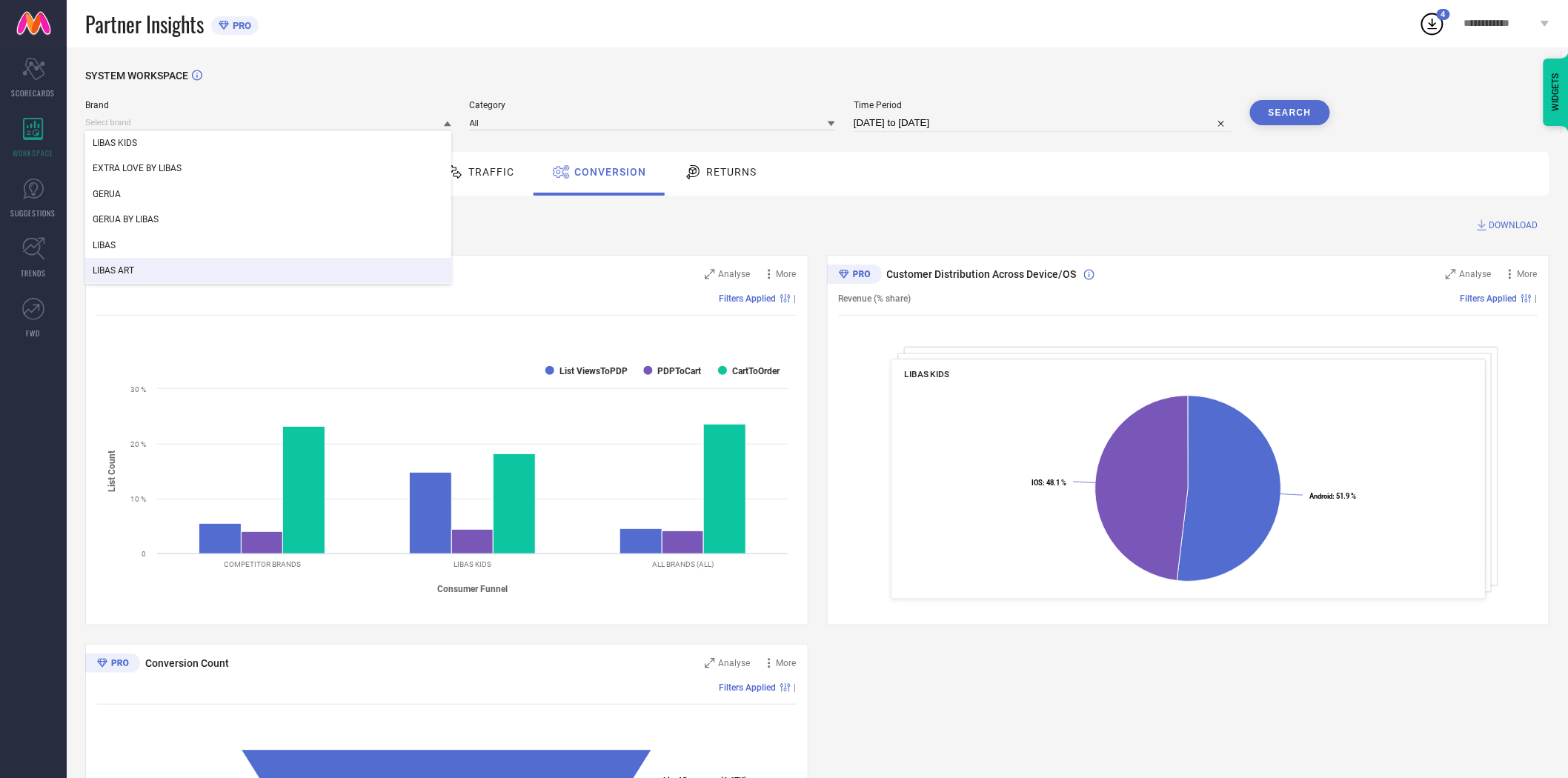
click at [276, 274] on div "LIBAS ART" at bounding box center [268, 270] width 366 height 25
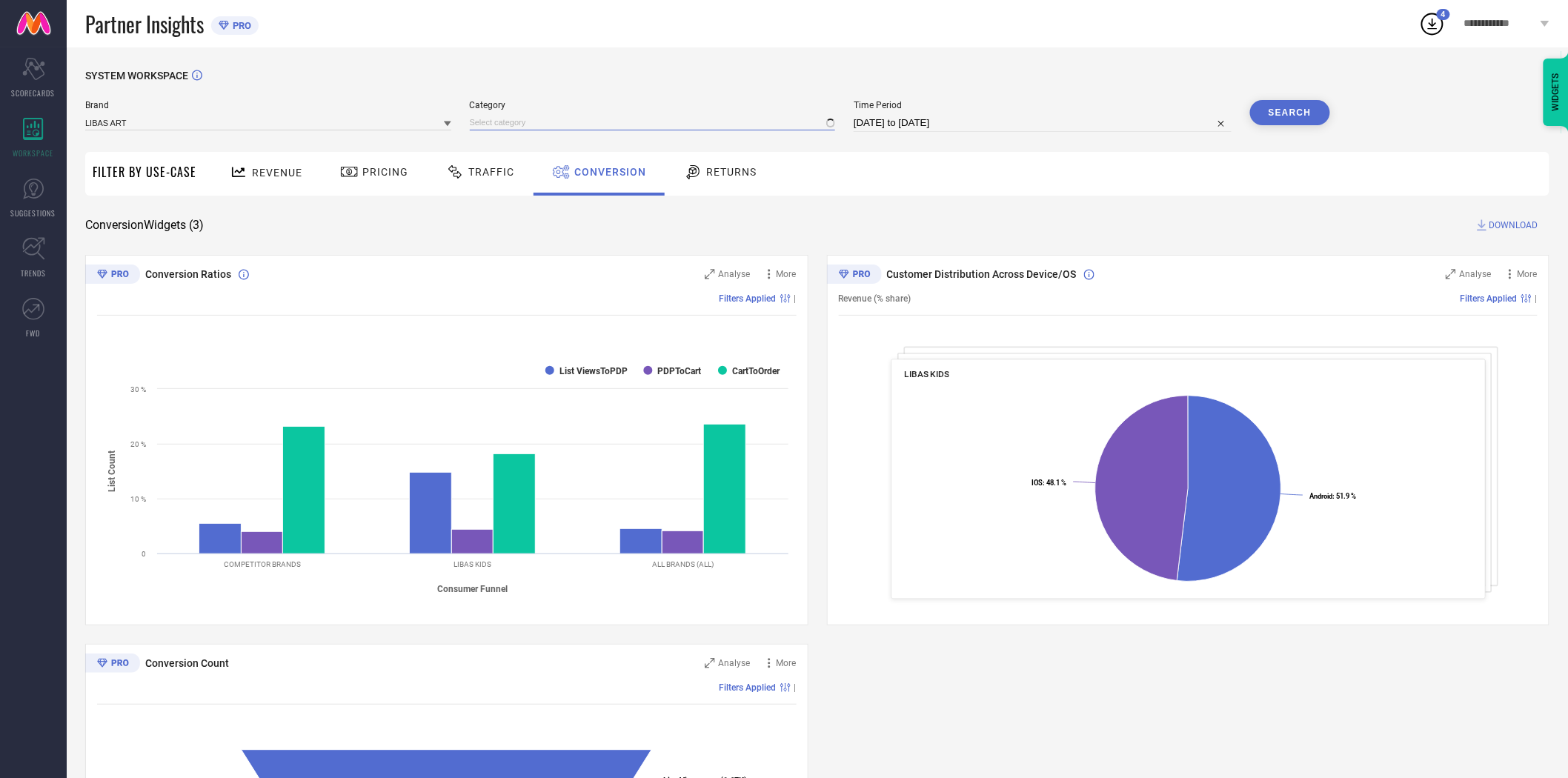
click at [512, 126] on input at bounding box center [653, 122] width 366 height 16
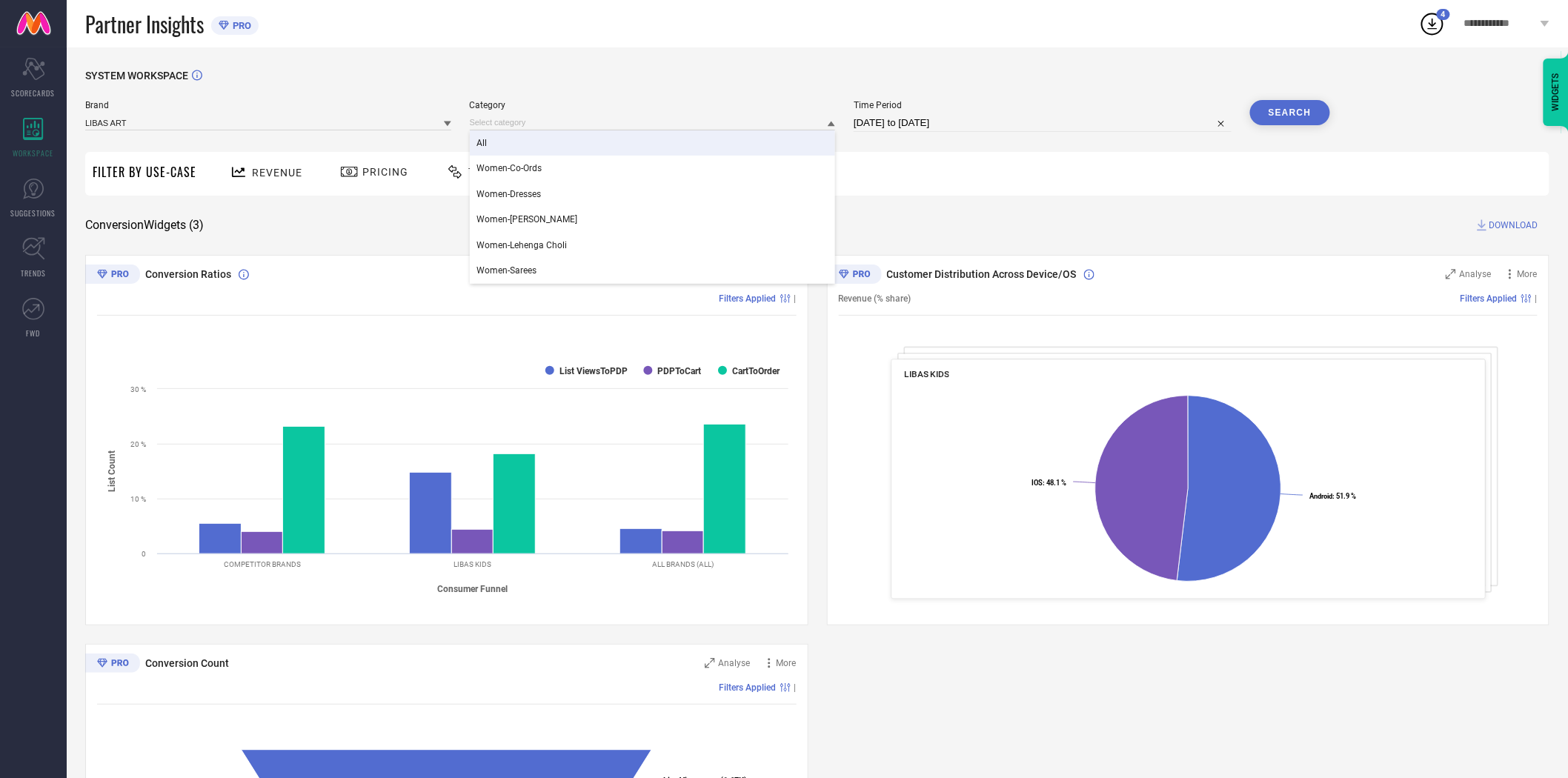
click at [516, 150] on div "All" at bounding box center [653, 143] width 366 height 25
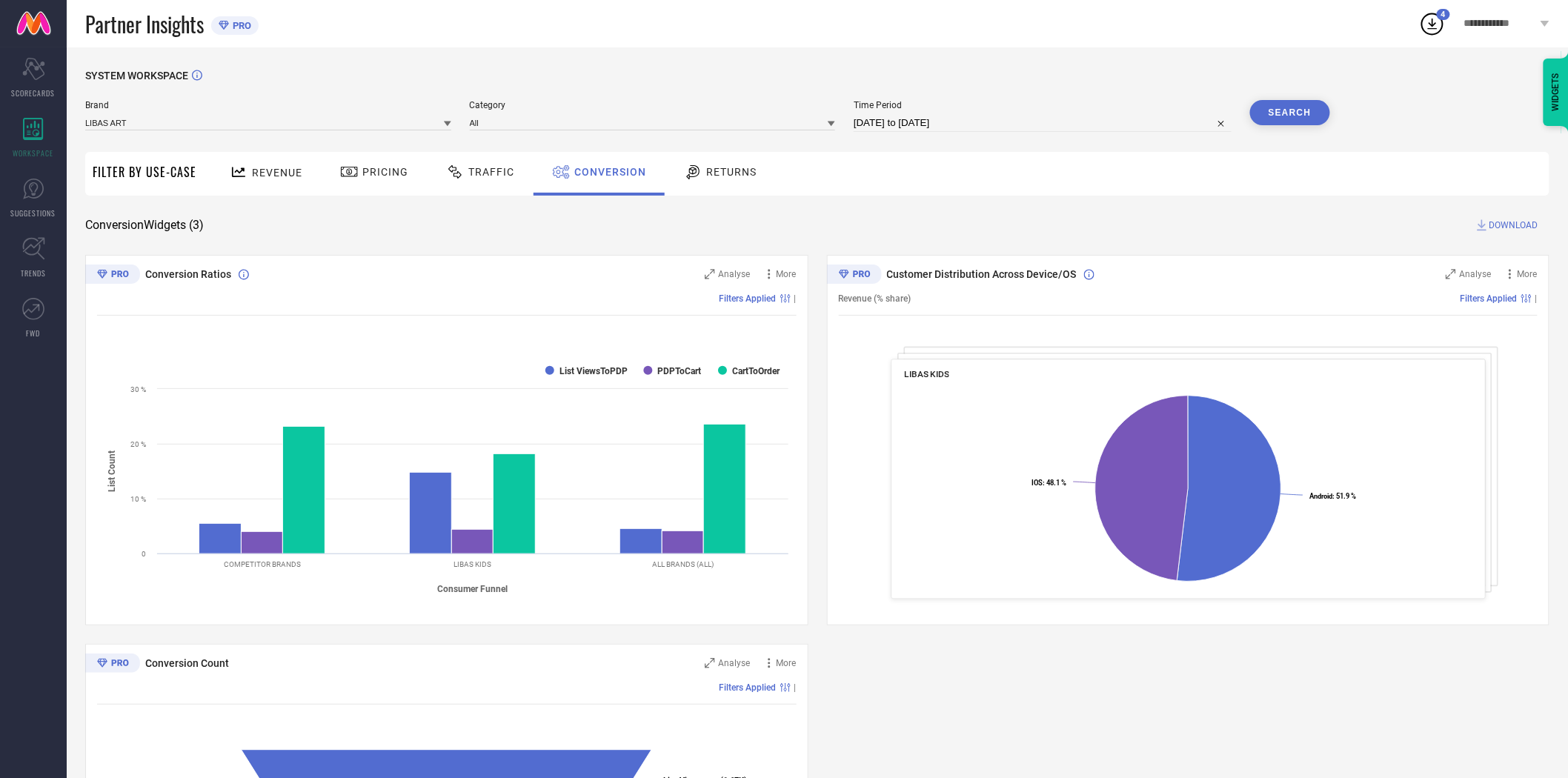
click at [1298, 112] on button "Search" at bounding box center [1289, 113] width 80 height 25
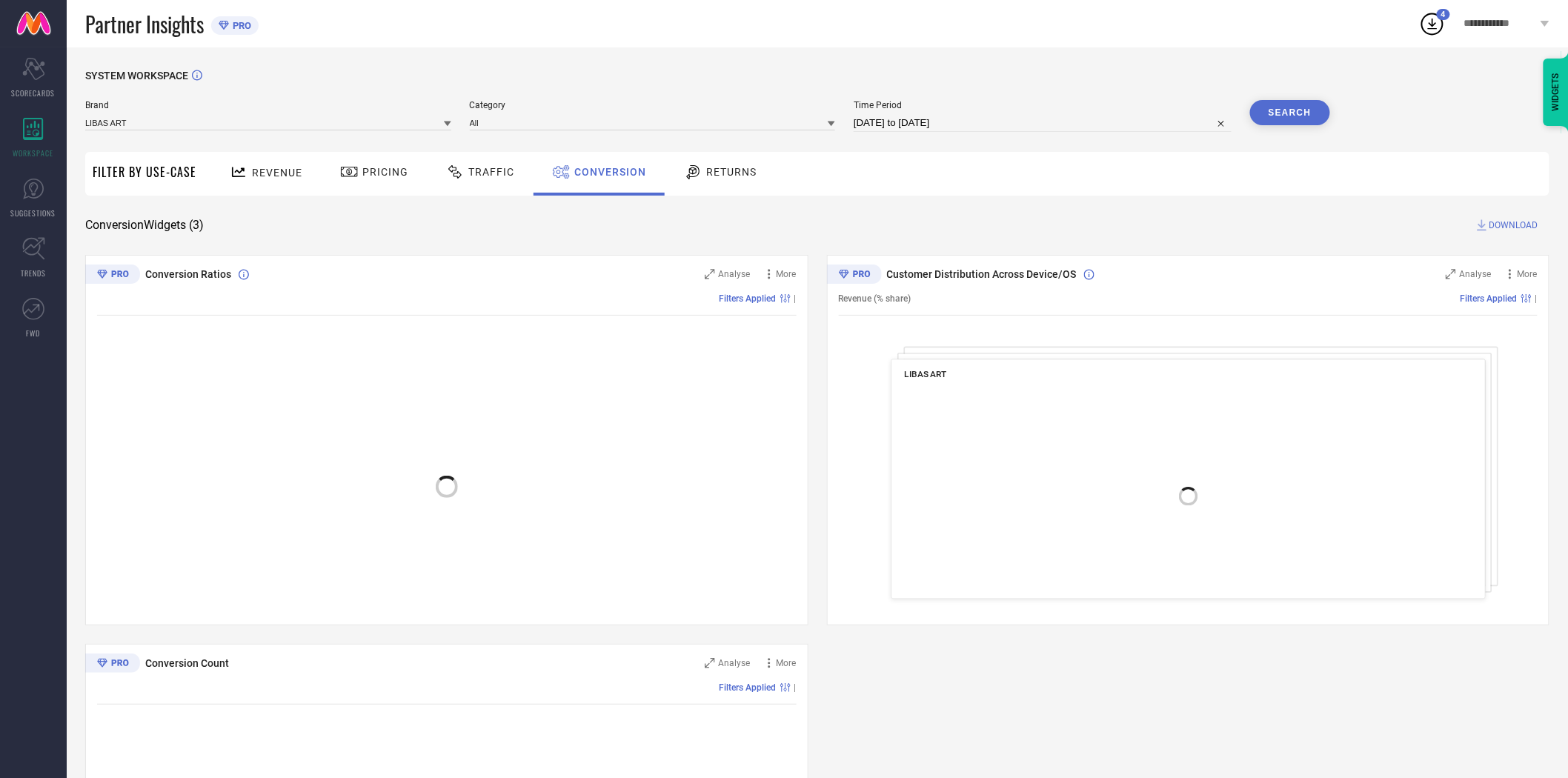
click at [1515, 225] on span "DOWNLOAD" at bounding box center [1514, 225] width 49 height 15
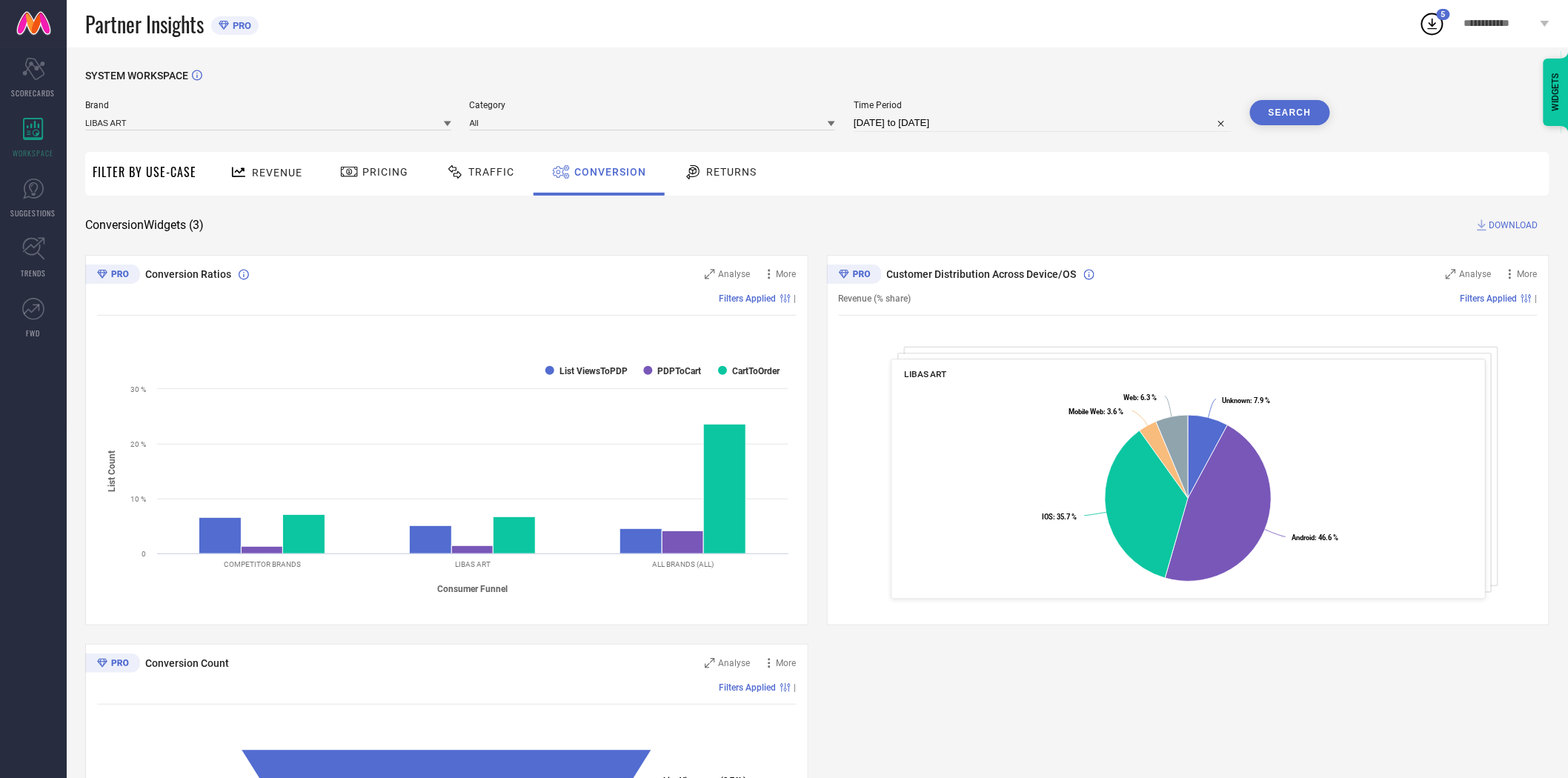
click at [449, 123] on icon at bounding box center [448, 124] width 8 height 6
click at [336, 237] on div "LIBAS" at bounding box center [268, 245] width 366 height 25
click at [494, 119] on input at bounding box center [653, 122] width 366 height 16
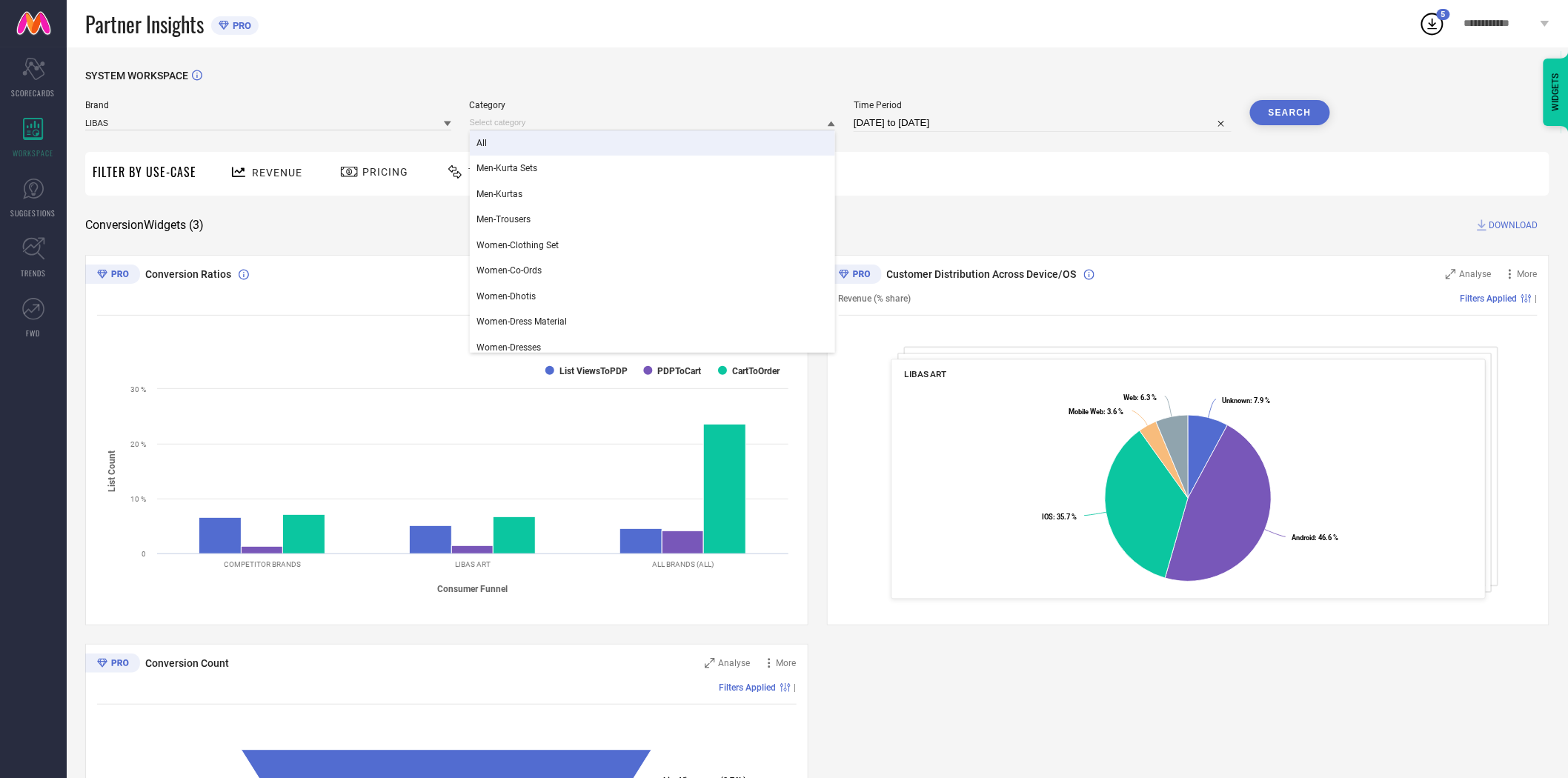
click at [498, 142] on div "All" at bounding box center [653, 143] width 366 height 25
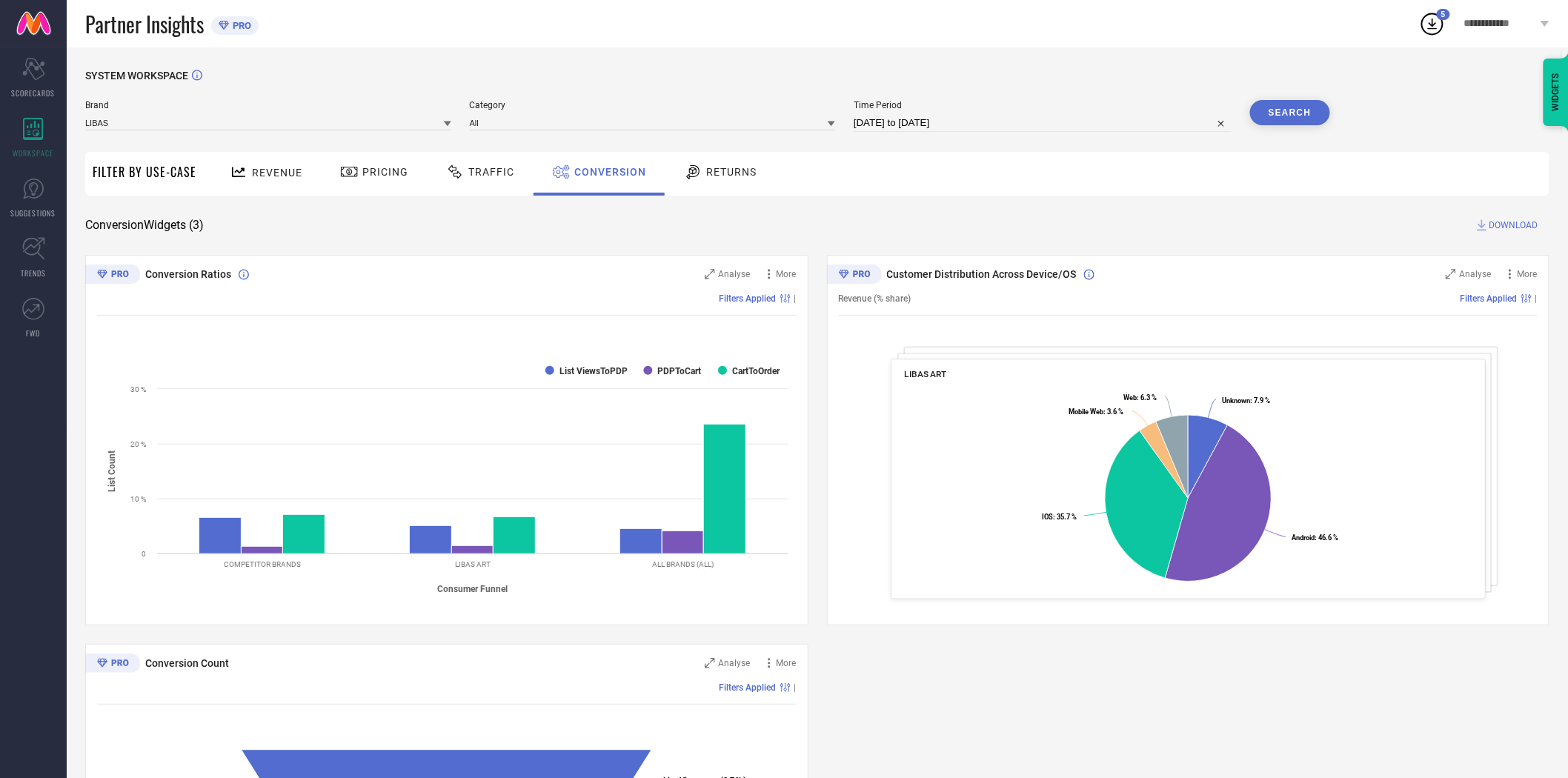
click at [1309, 110] on button "Search" at bounding box center [1289, 113] width 80 height 25
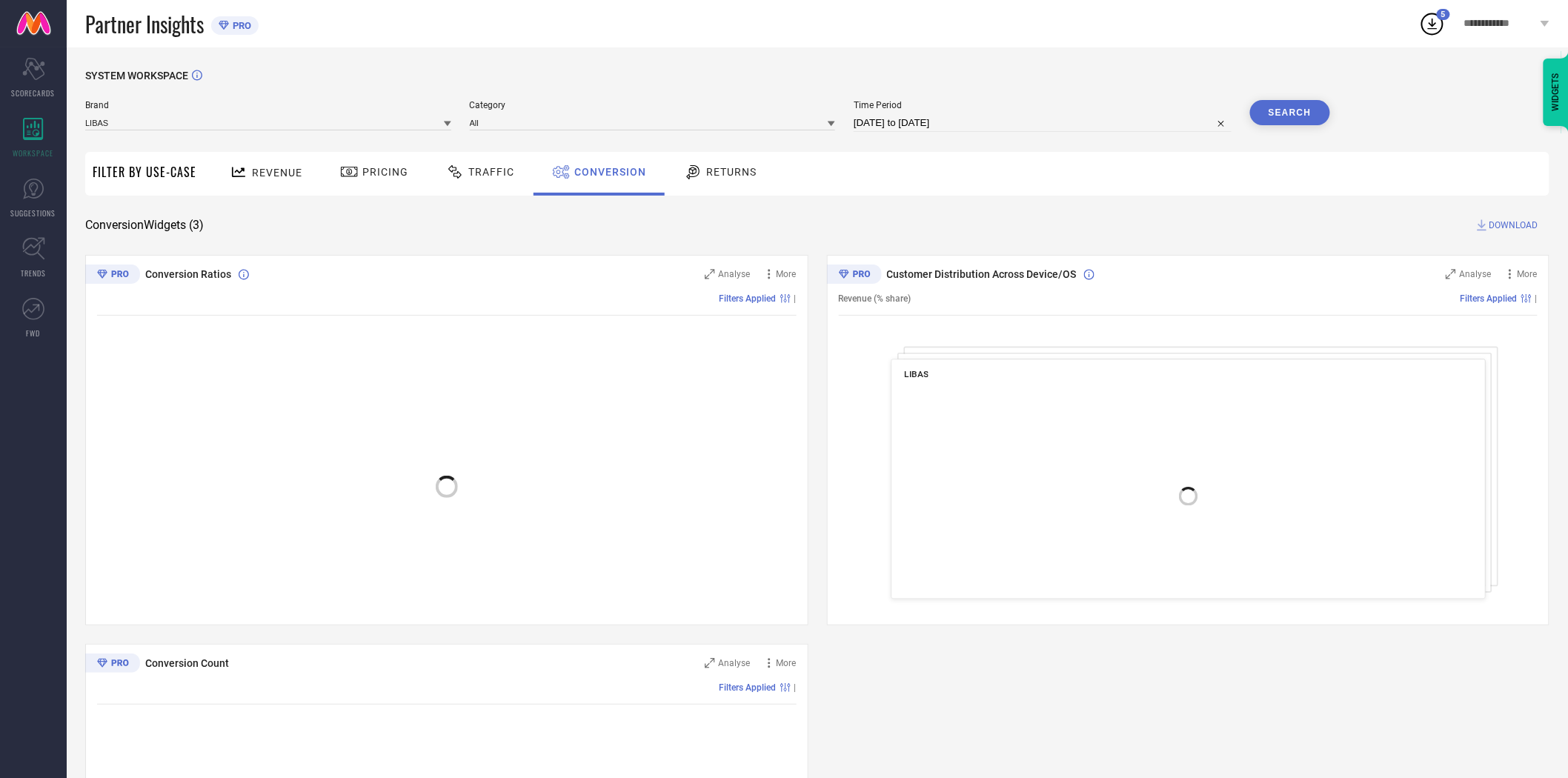
click at [1499, 225] on span "DOWNLOAD" at bounding box center [1514, 225] width 49 height 15
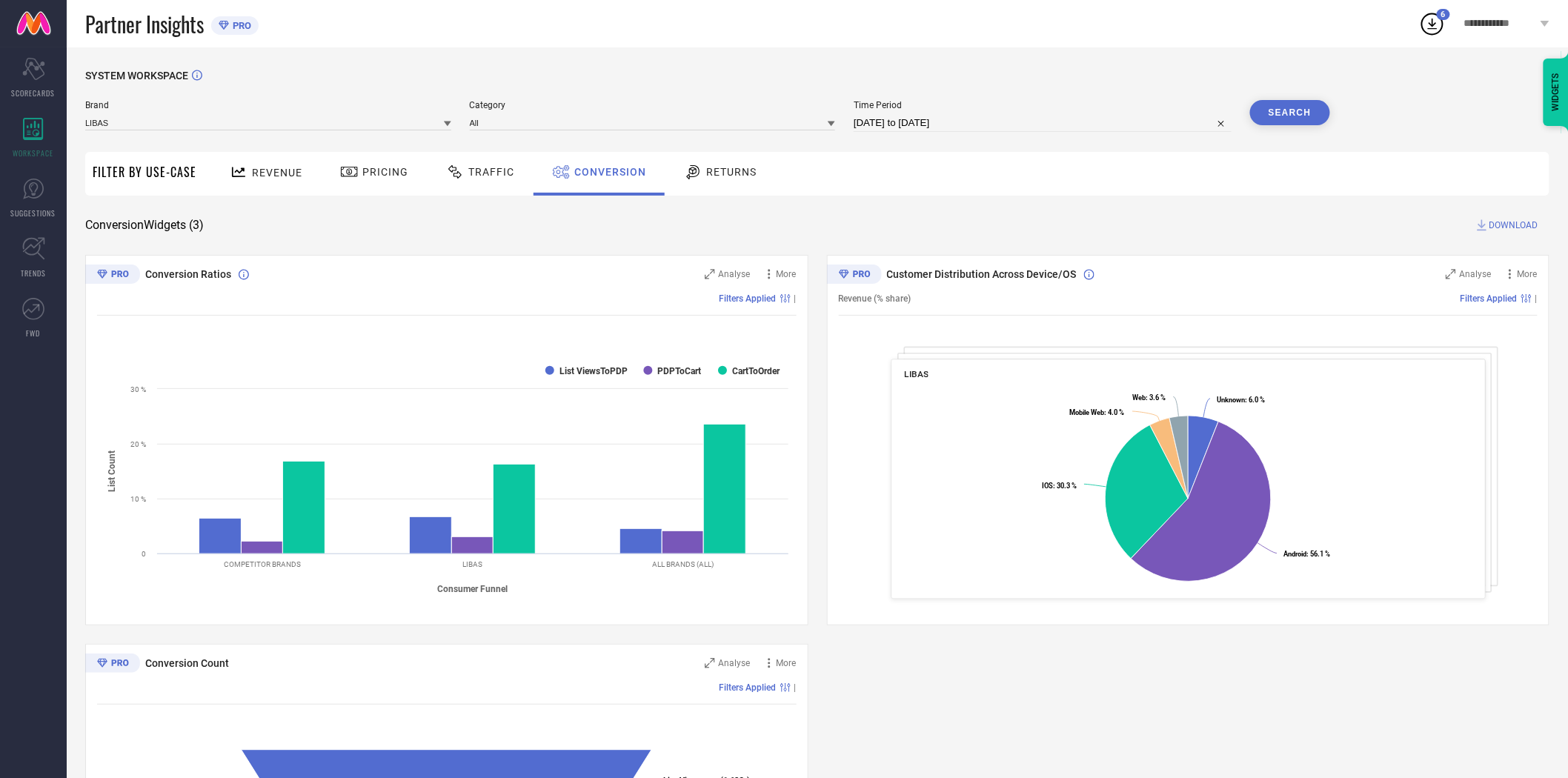
click at [446, 124] on icon at bounding box center [448, 124] width 8 height 6
click at [331, 224] on div "GERUA BY LIBAS" at bounding box center [268, 219] width 366 height 25
click at [519, 130] on input at bounding box center [653, 122] width 366 height 16
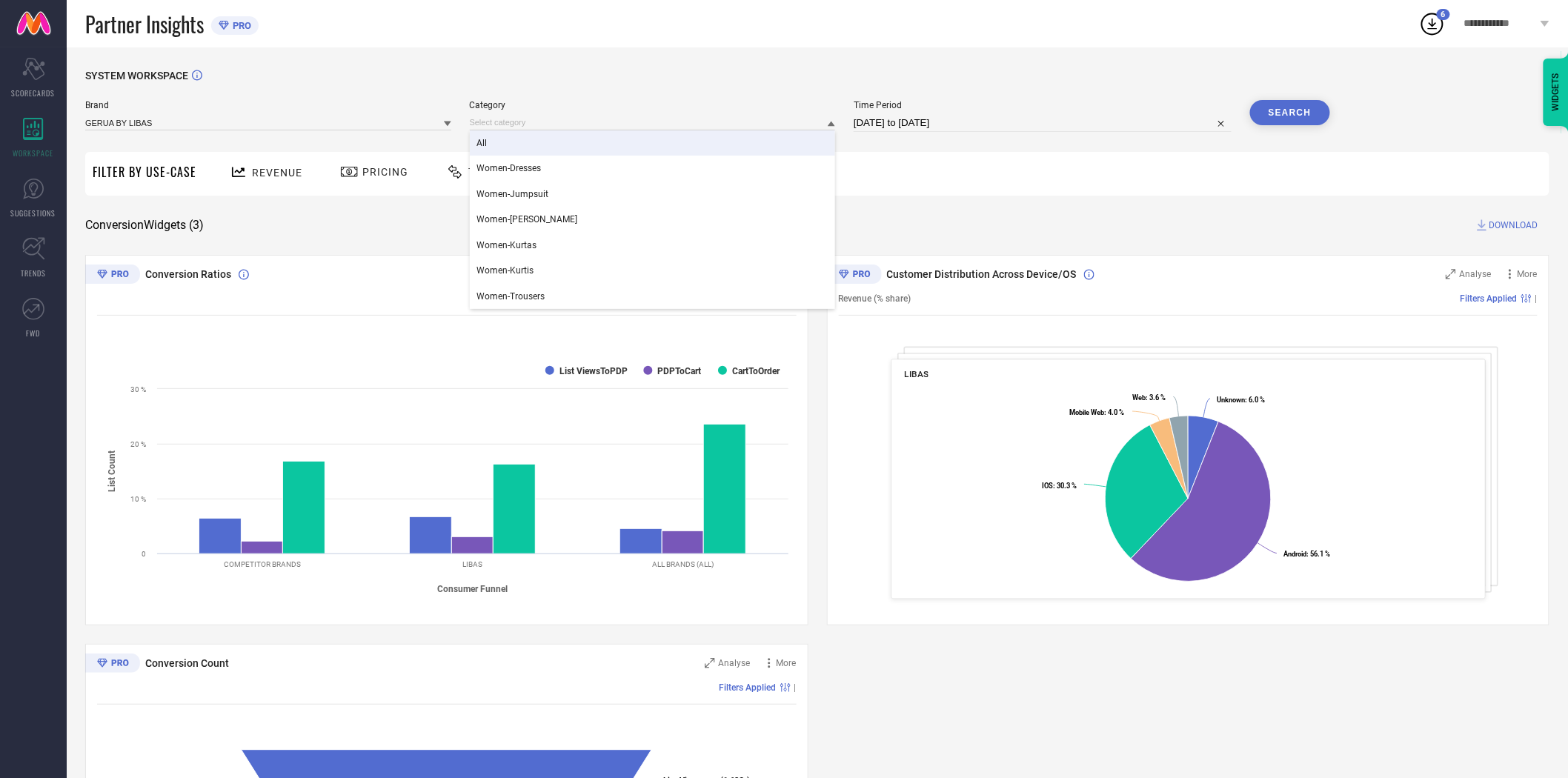
click at [519, 142] on div "All" at bounding box center [653, 143] width 366 height 25
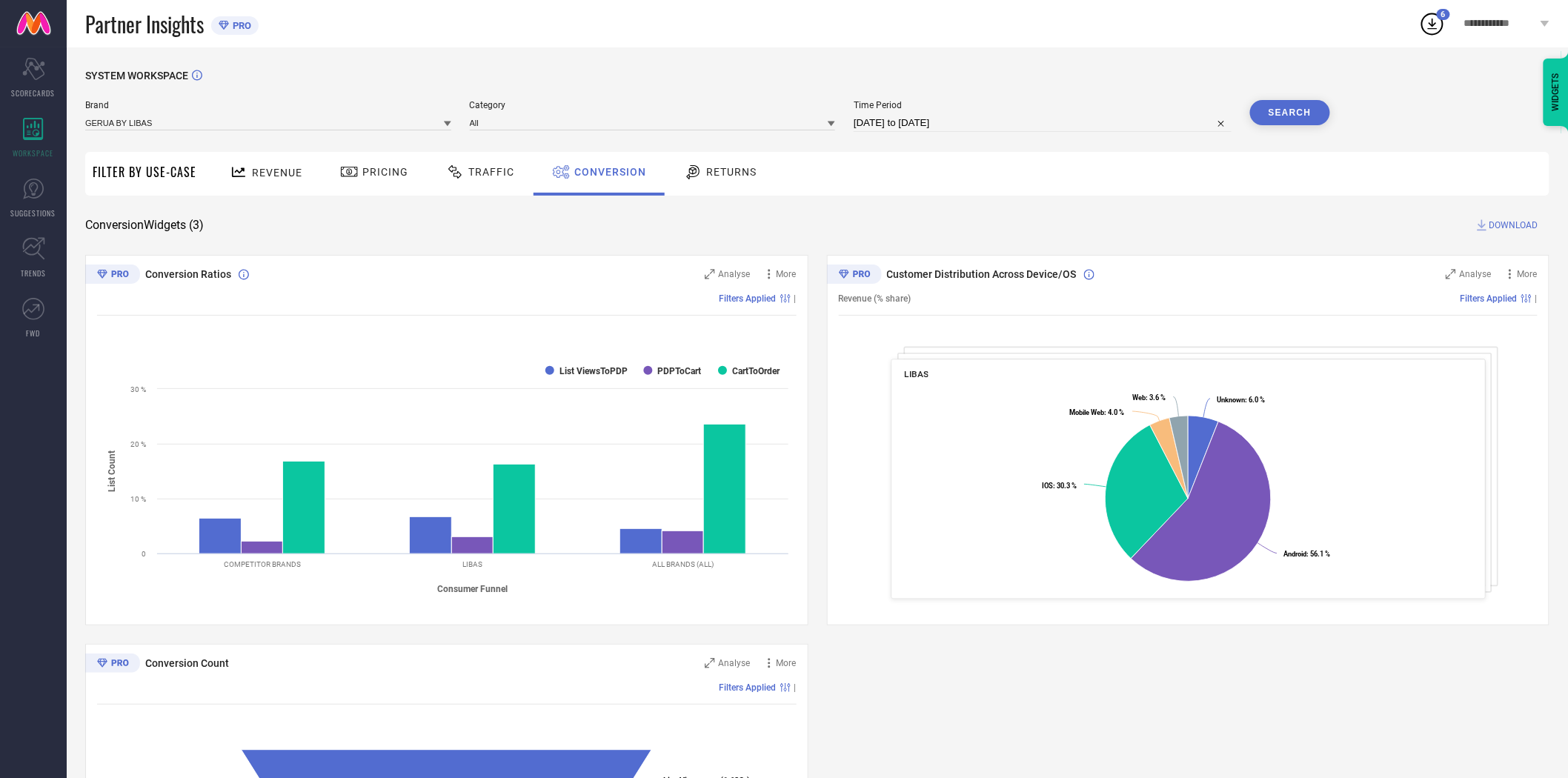
click at [1278, 110] on button "Search" at bounding box center [1289, 113] width 80 height 25
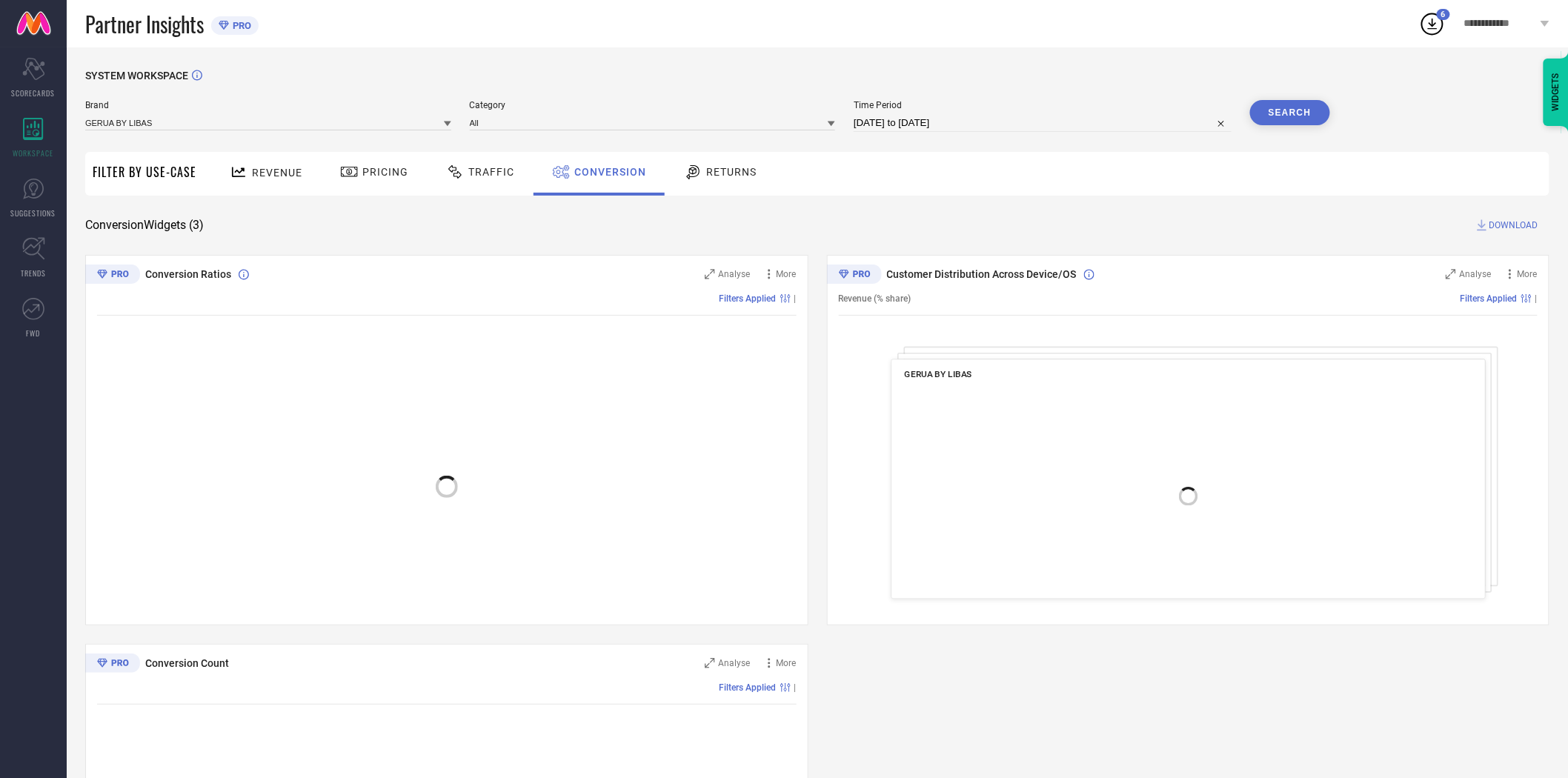
click at [1515, 227] on span "DOWNLOAD" at bounding box center [1514, 225] width 49 height 15
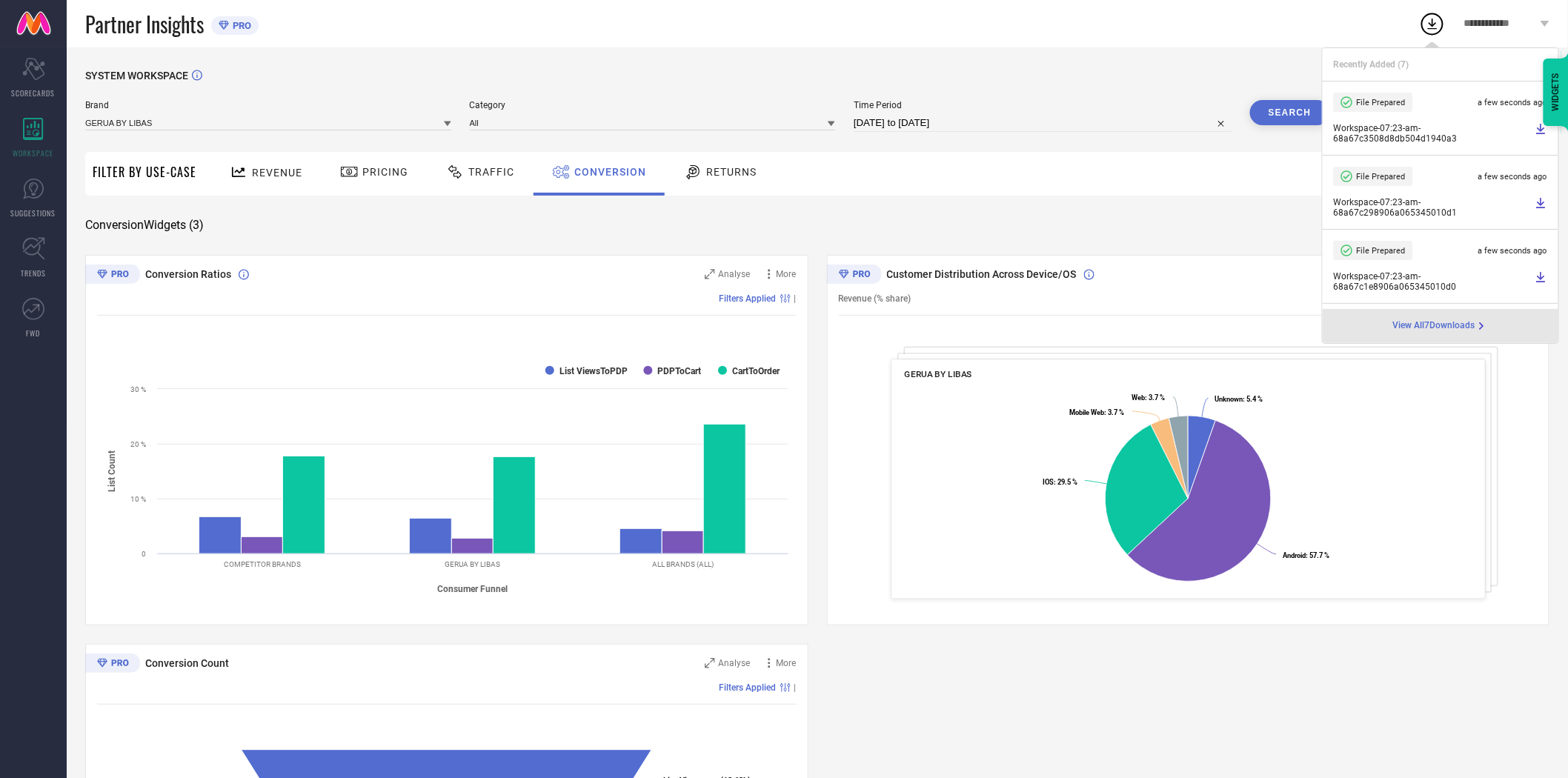
click at [446, 124] on icon at bounding box center [448, 124] width 8 height 8
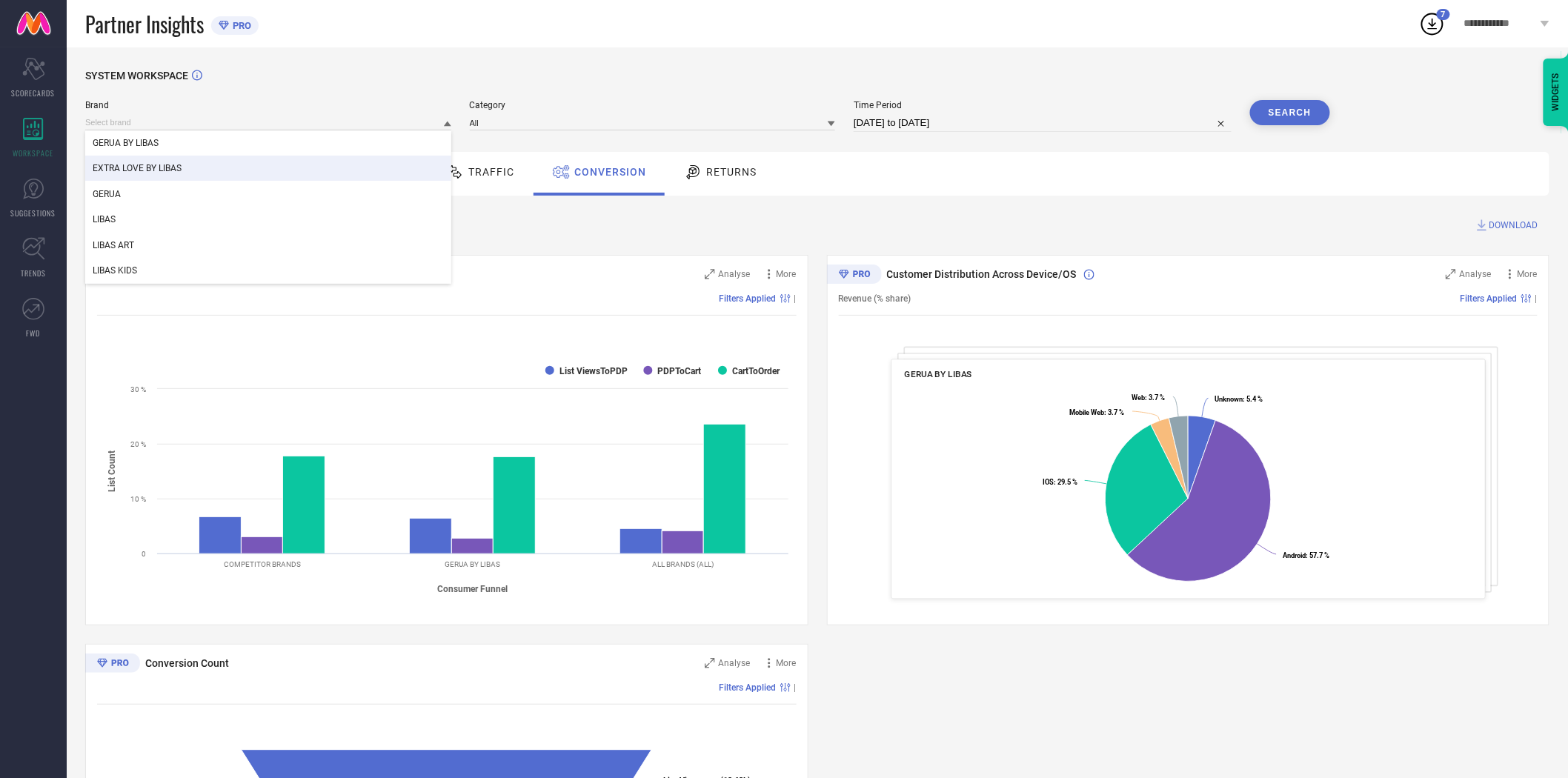
click at [403, 169] on div "EXTRA LOVE BY LIBAS" at bounding box center [268, 168] width 366 height 25
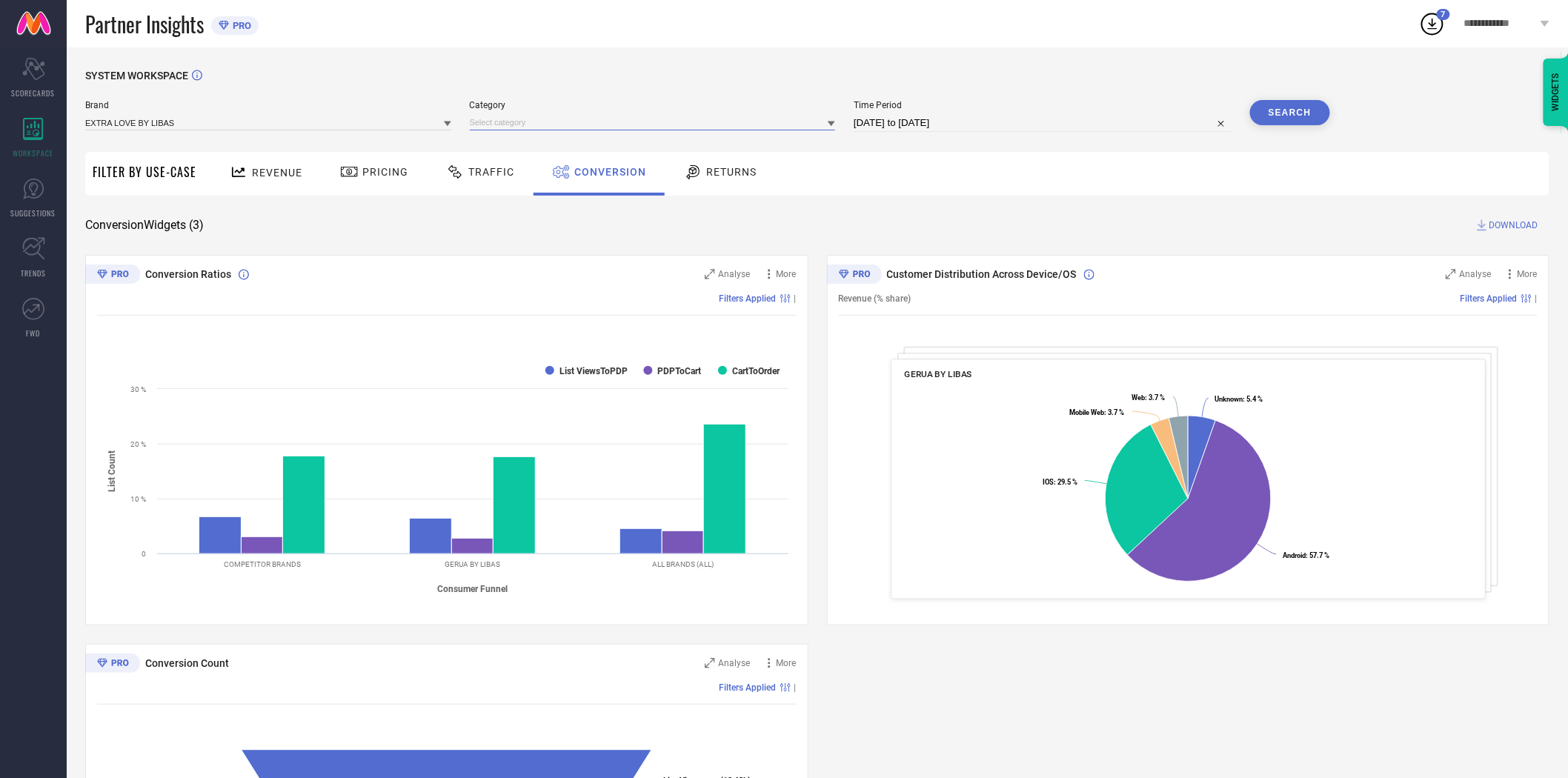
click at [508, 129] on input at bounding box center [653, 122] width 366 height 16
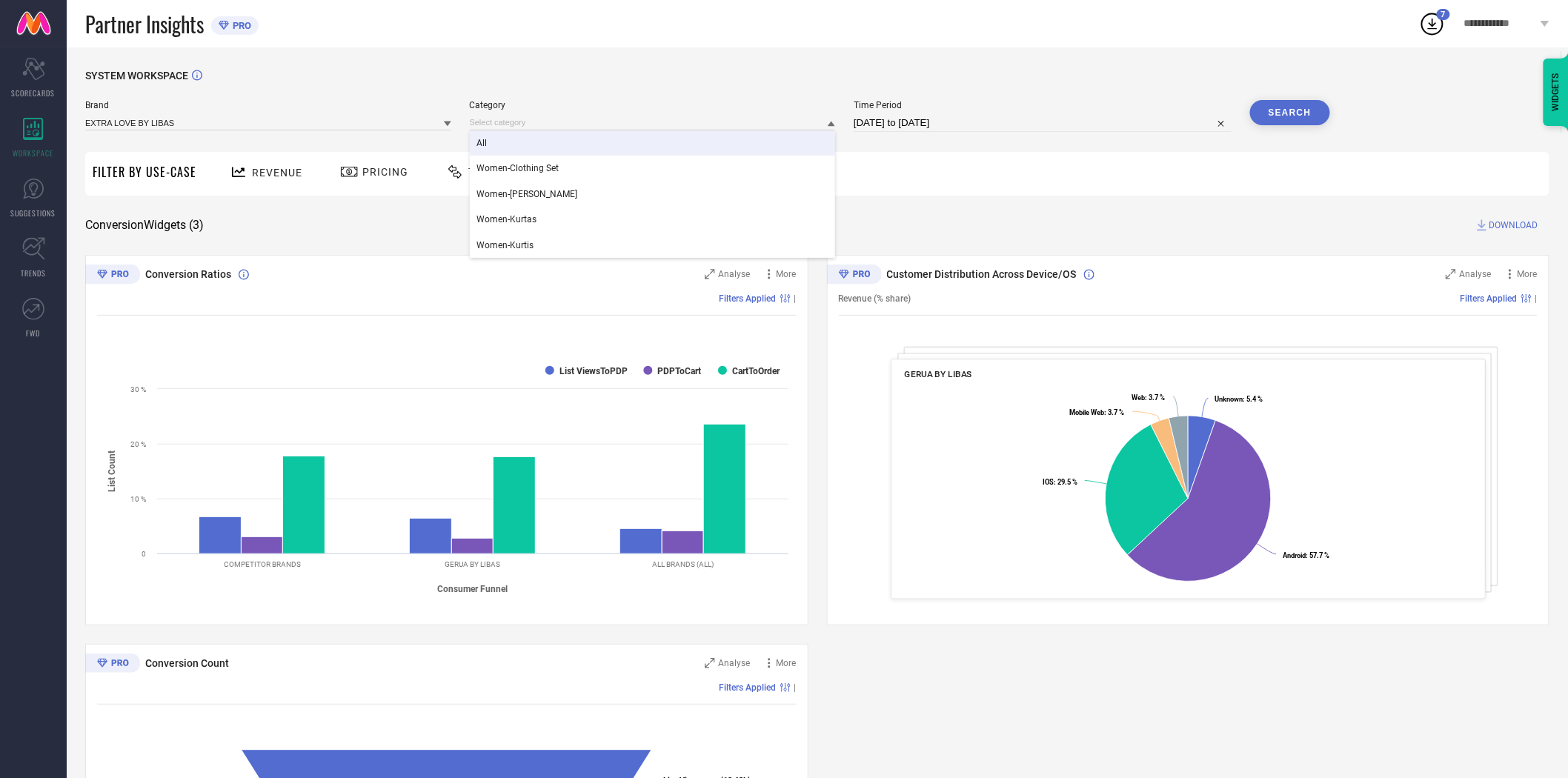
click at [508, 146] on div "All" at bounding box center [653, 143] width 366 height 25
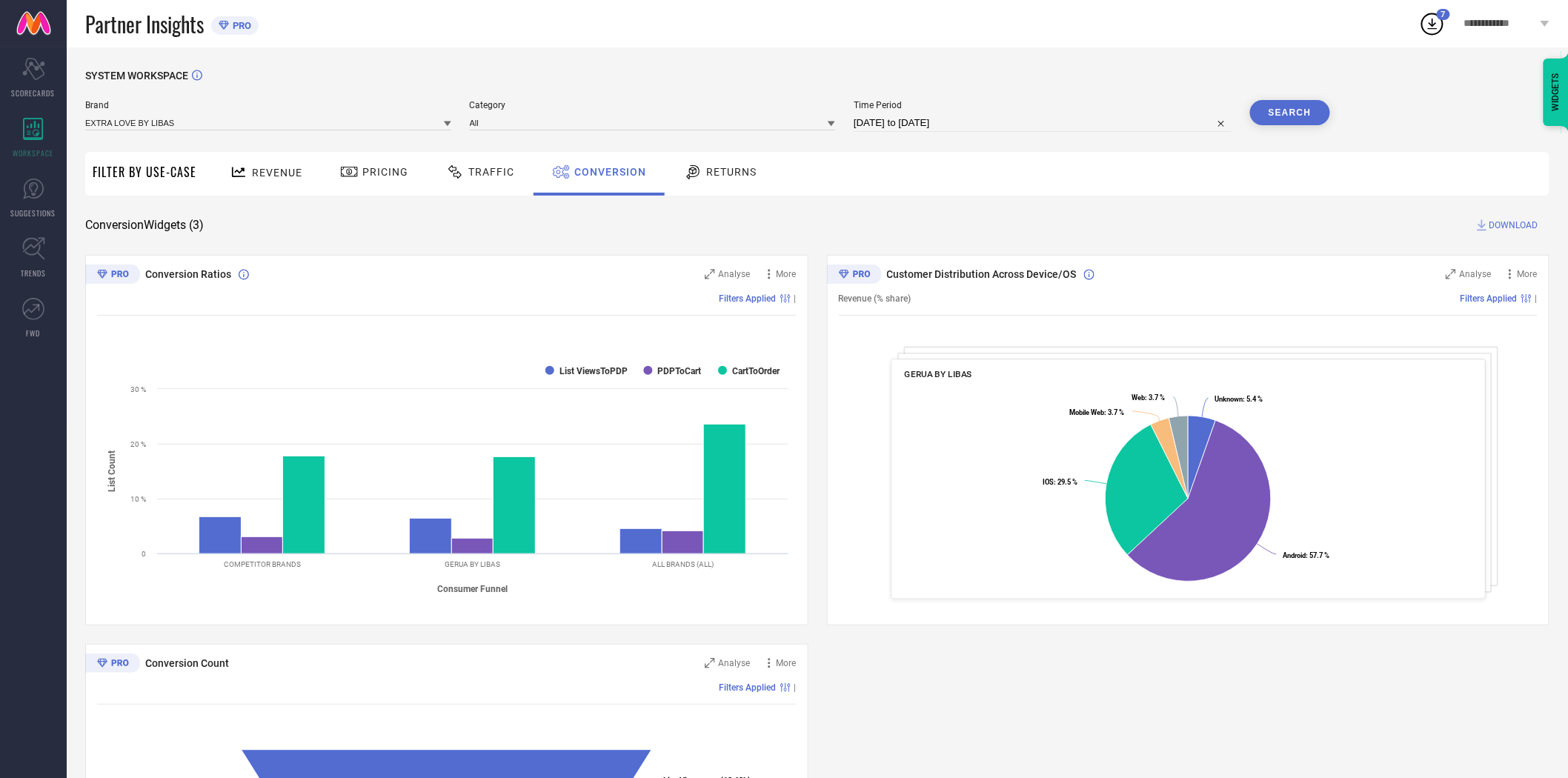
click at [1269, 114] on button "Search" at bounding box center [1289, 113] width 80 height 25
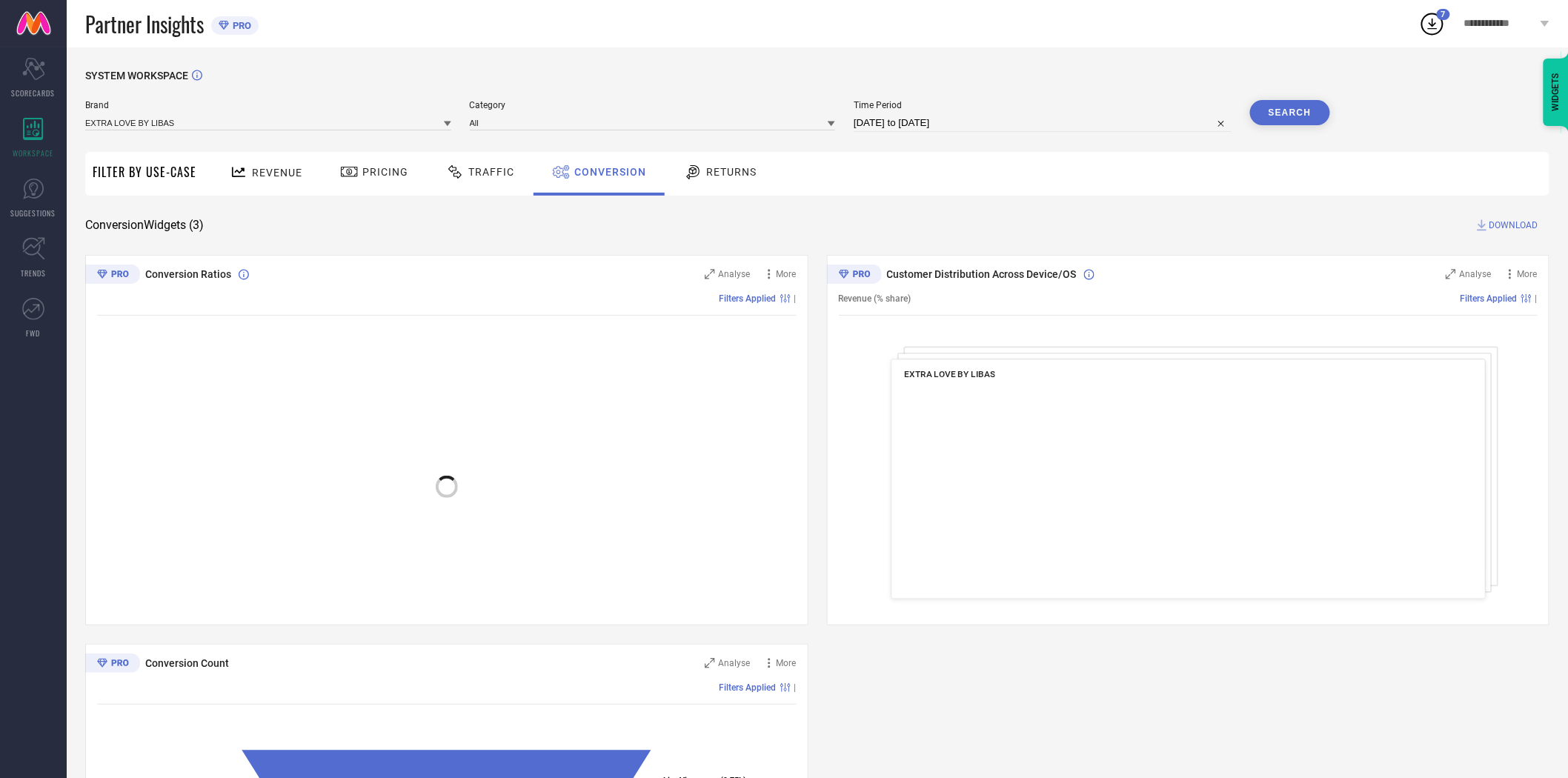
click at [1502, 226] on span "DOWNLOAD" at bounding box center [1514, 225] width 49 height 15
